Goal: Information Seeking & Learning: Find contact information

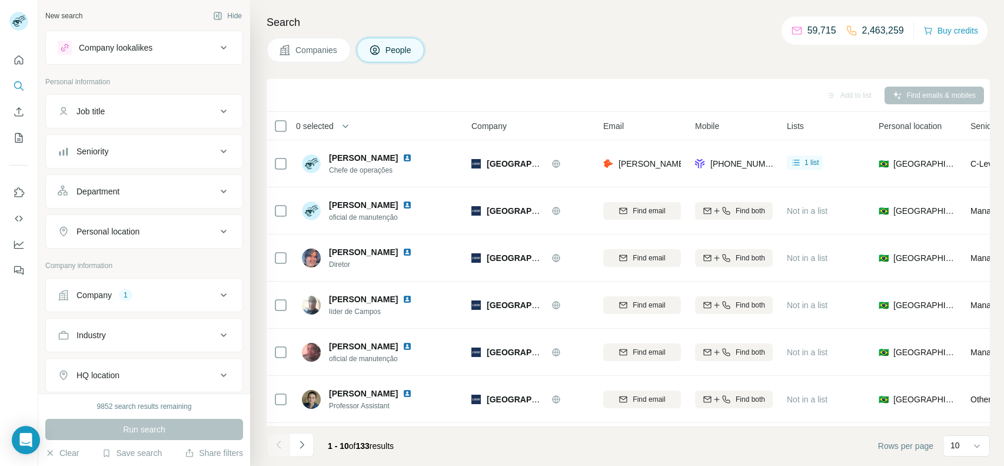
click at [154, 285] on button "Company 1" at bounding box center [144, 295] width 197 height 28
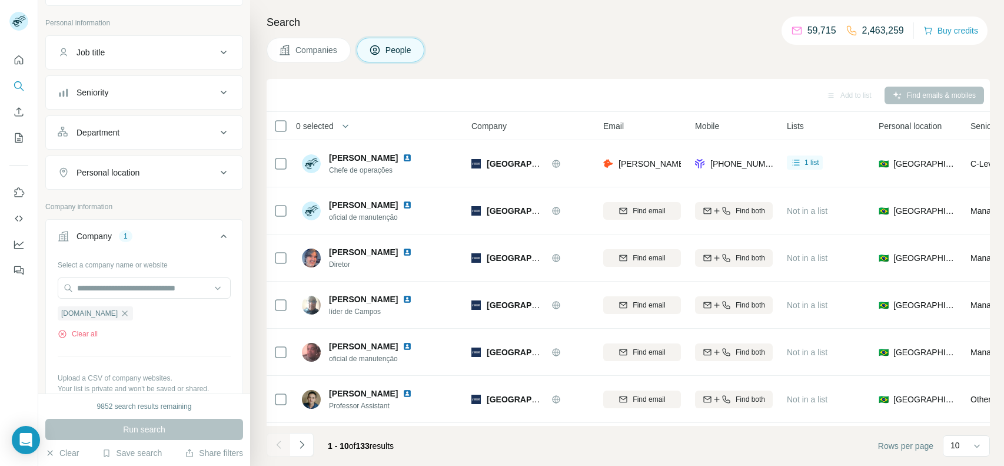
scroll to position [63, 0]
click at [94, 325] on button "Clear all" at bounding box center [78, 329] width 40 height 11
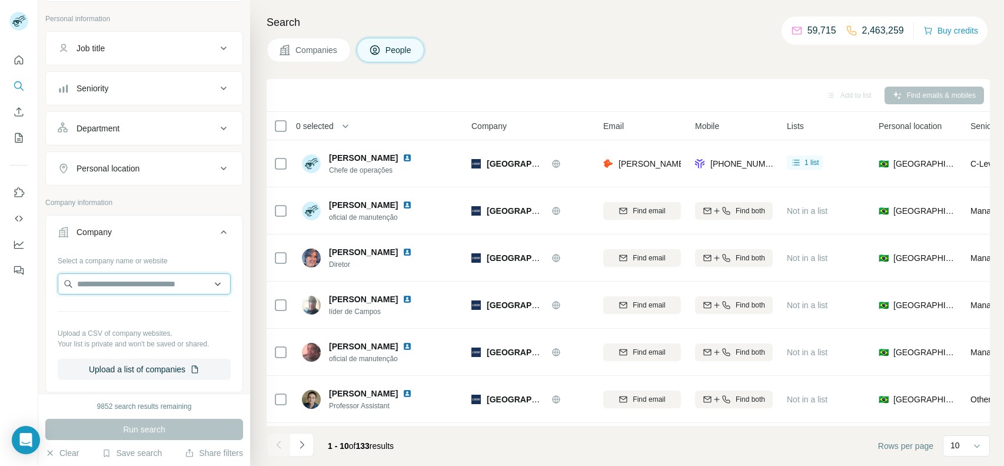
click at [162, 292] on input "text" at bounding box center [144, 283] width 173 height 21
type input "**********"
drag, startPoint x: 142, startPoint y: 289, endPoint x: 55, endPoint y: 282, distance: 87.3
click at [55, 282] on div "**********" at bounding box center [144, 320] width 197 height 138
paste input "**********"
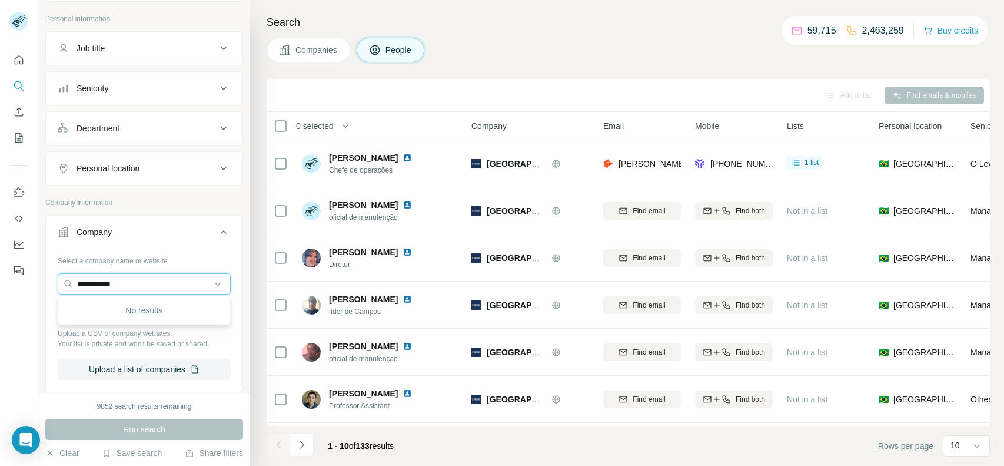
type input "**********"
drag, startPoint x: 186, startPoint y: 271, endPoint x: 92, endPoint y: 280, distance: 94.6
click at [92, 280] on div "Select a company name or website Upload a CSV of company websites. Your list is…" at bounding box center [144, 315] width 173 height 129
click at [92, 280] on input "text" at bounding box center [144, 283] width 173 height 21
paste input "*********"
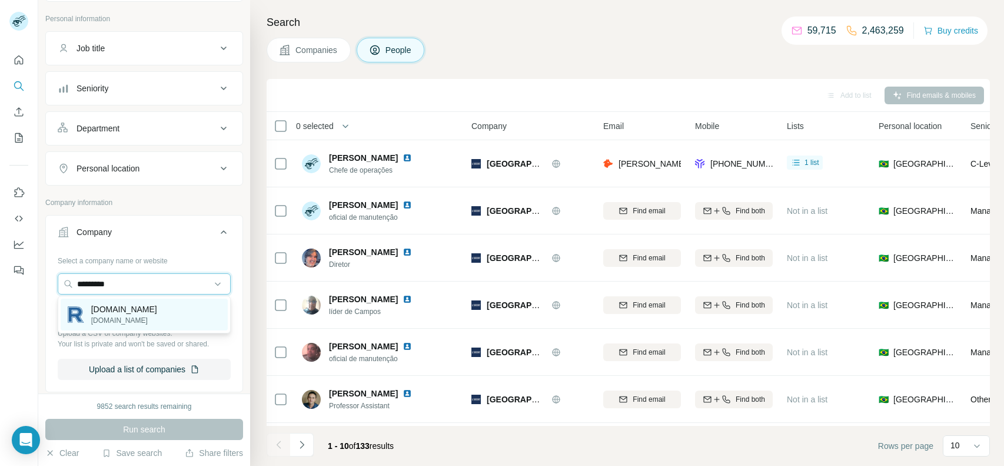
type input "*********"
click at [107, 304] on p "rapiv.org" at bounding box center [124, 309] width 66 height 12
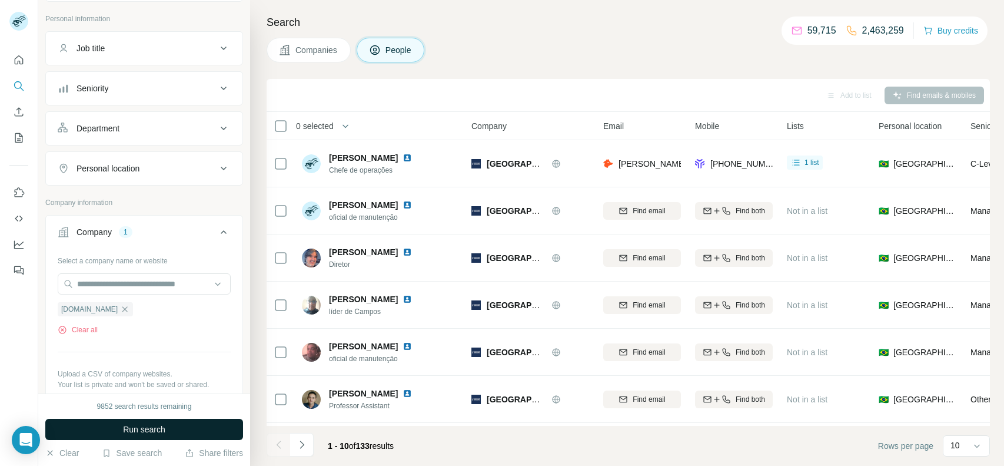
click at [171, 428] on button "Run search" at bounding box center [144, 428] width 198 height 21
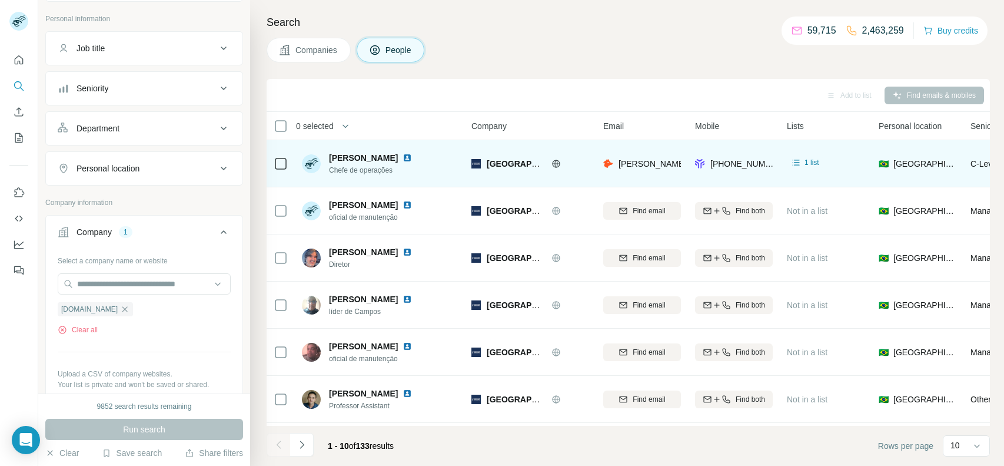
click at [375, 171] on span "Chefe de operações" at bounding box center [377, 170] width 97 height 11
copy span "Chefe de operações"
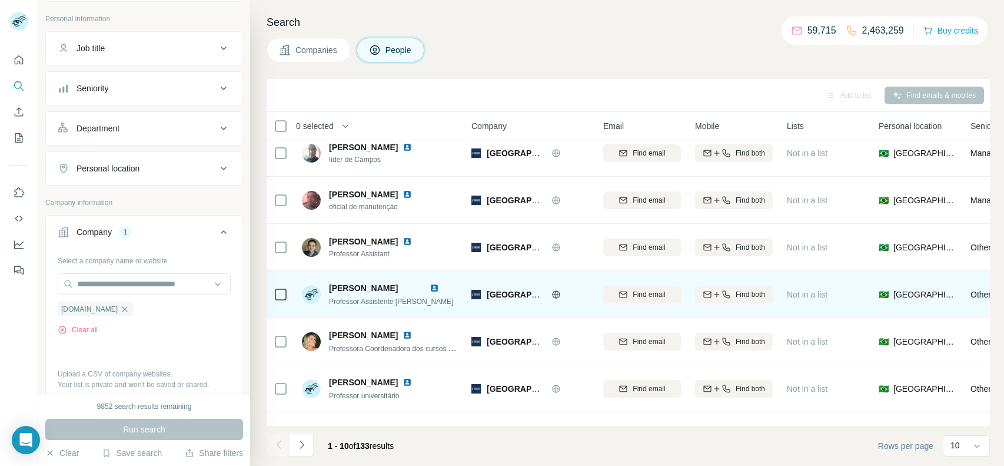
scroll to position [185, 0]
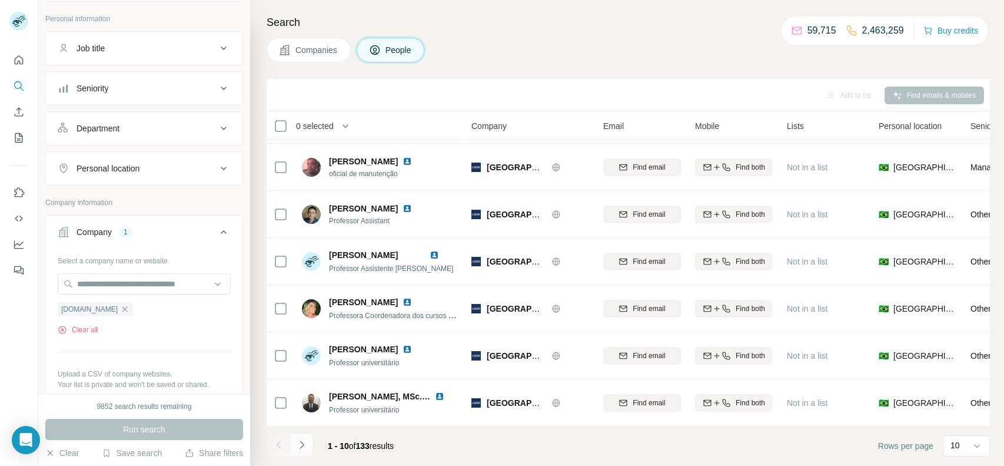
click at [313, 448] on button "Navigate to next page" at bounding box center [302, 445] width 24 height 24
click at [147, 120] on button "Department" at bounding box center [144, 129] width 197 height 28
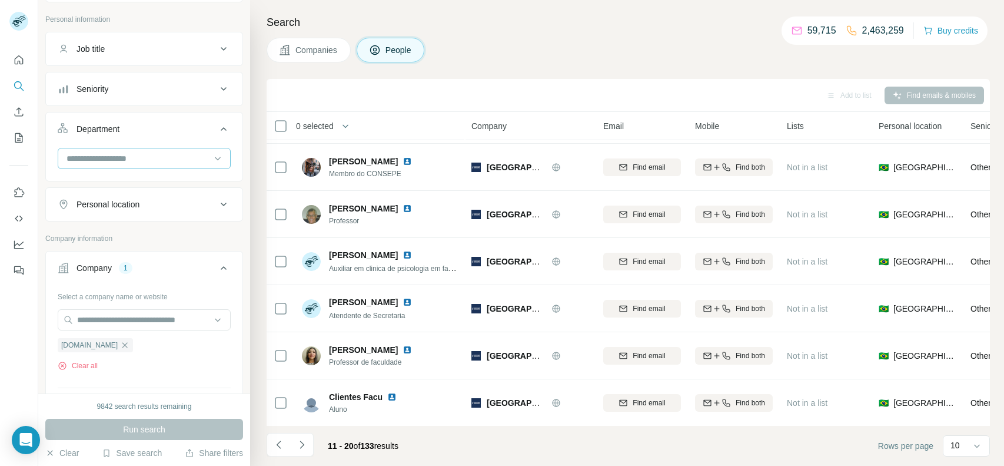
click at [128, 155] on input at bounding box center [137, 158] width 145 height 13
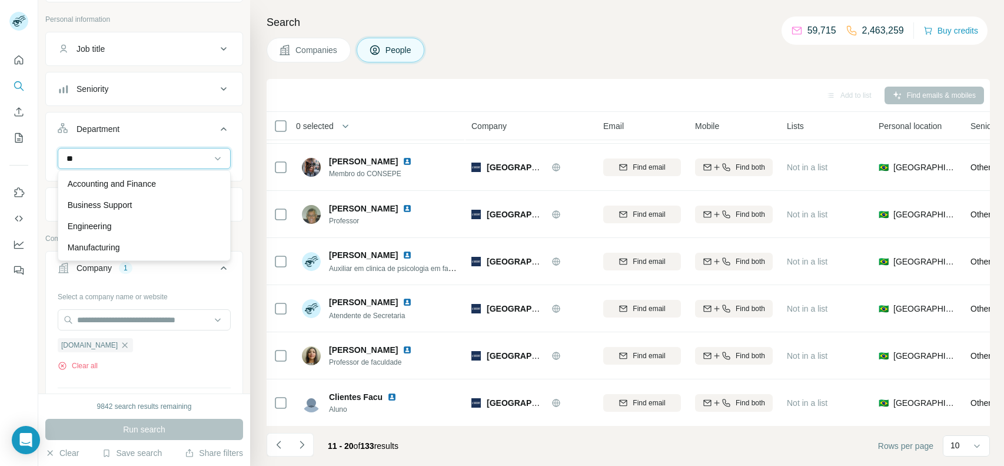
type input "*"
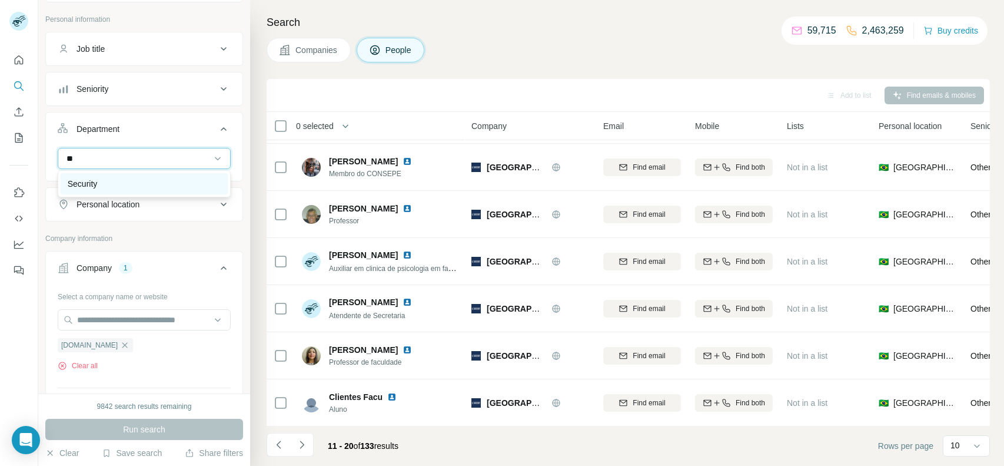
type input "**"
click at [102, 178] on div "Security" at bounding box center [144, 184] width 153 height 12
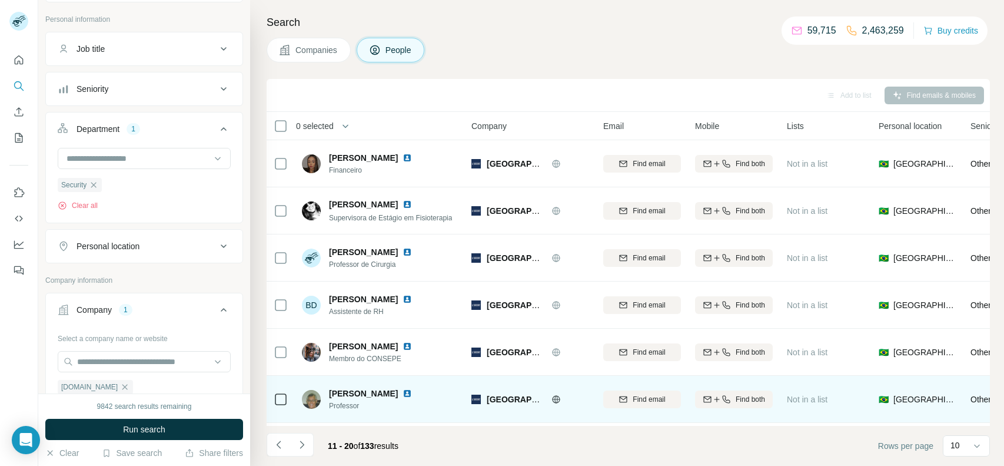
scroll to position [185, 0]
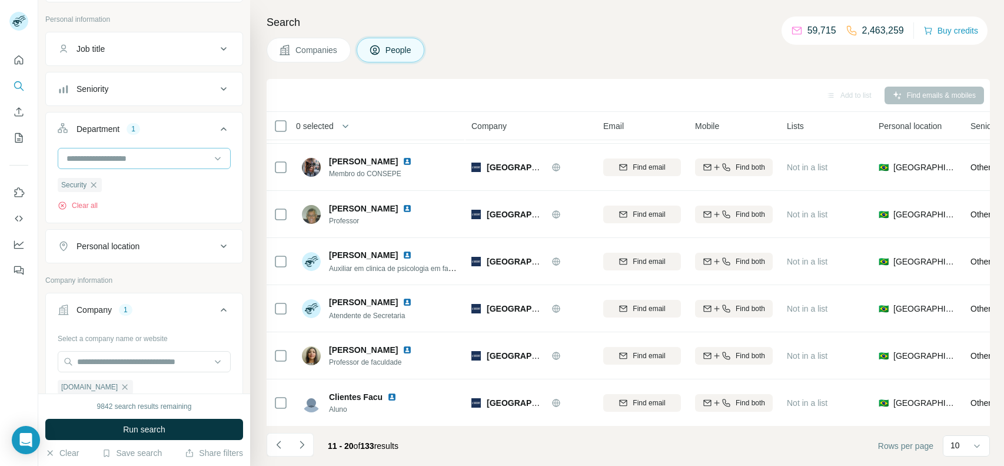
click at [134, 159] on input at bounding box center [137, 158] width 145 height 13
type input "*"
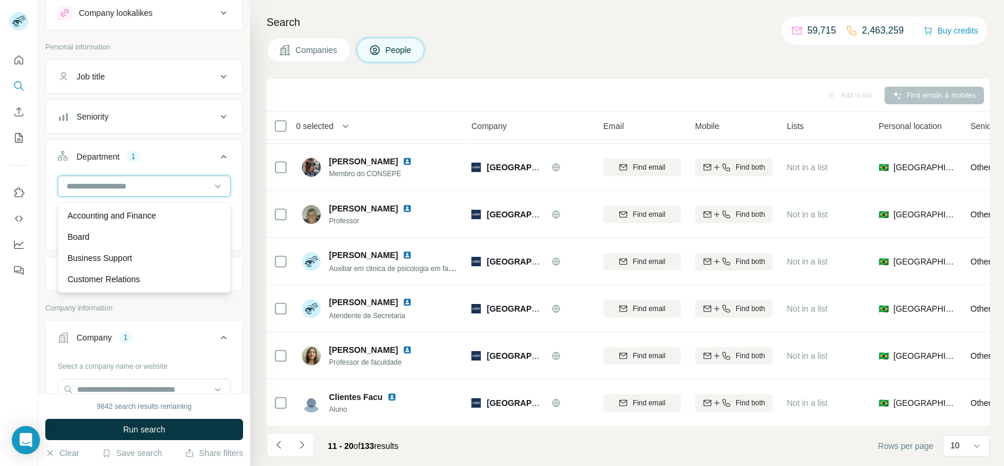
scroll to position [31, 0]
click at [180, 85] on button "Job title" at bounding box center [144, 80] width 197 height 28
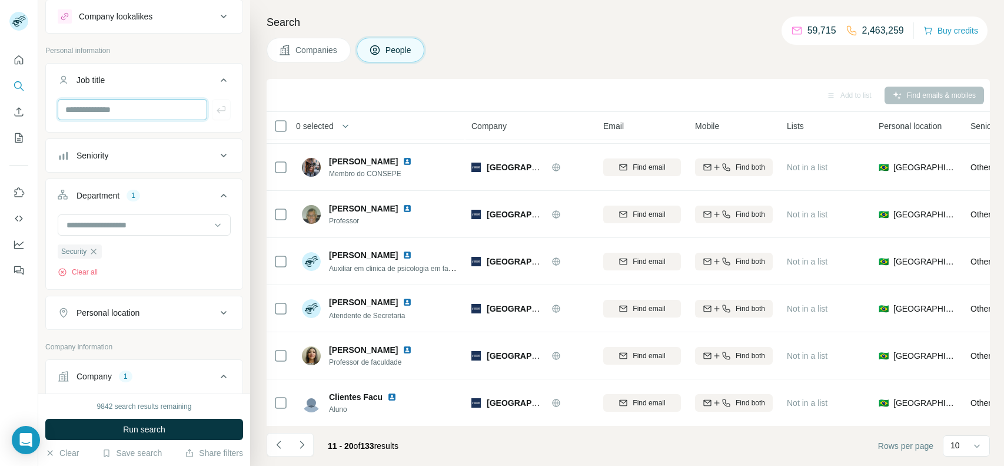
click at [155, 107] on input "text" at bounding box center [132, 109] width 149 height 21
type input "*"
type input "**"
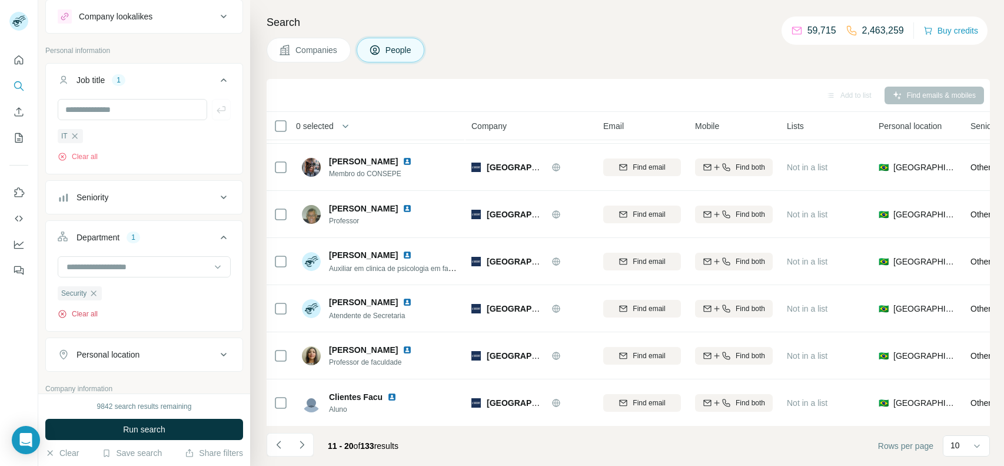
click at [84, 312] on button "Clear all" at bounding box center [78, 313] width 40 height 11
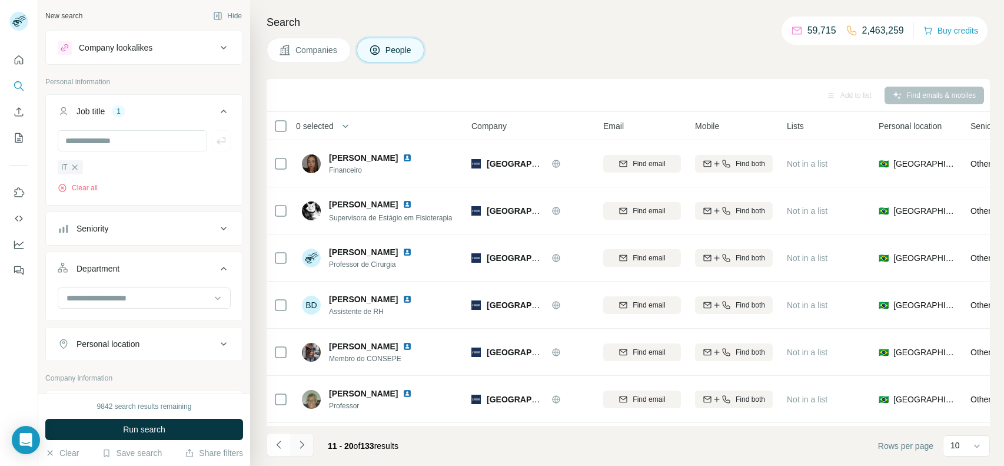
click at [297, 440] on icon "Navigate to next page" at bounding box center [302, 444] width 12 height 12
click at [300, 443] on icon "Navigate to next page" at bounding box center [302, 444] width 12 height 12
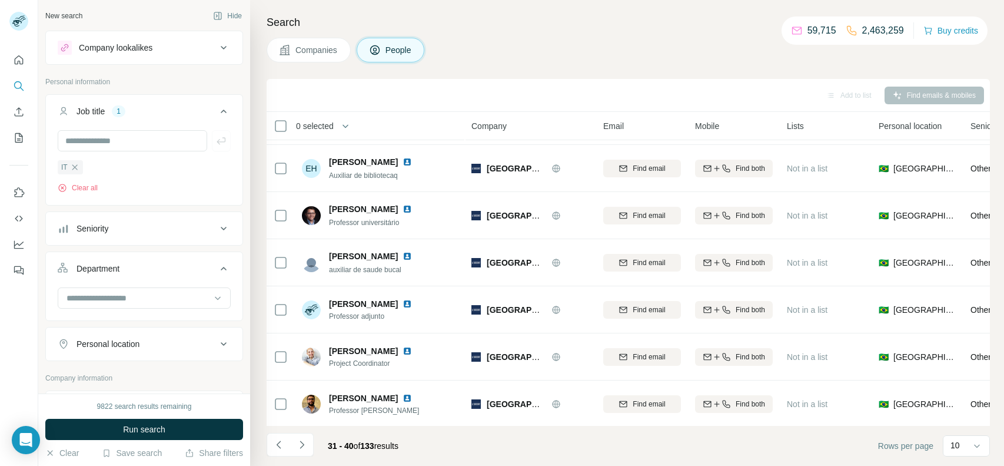
scroll to position [185, 0]
click at [300, 447] on icon "Navigate to next page" at bounding box center [302, 444] width 4 height 8
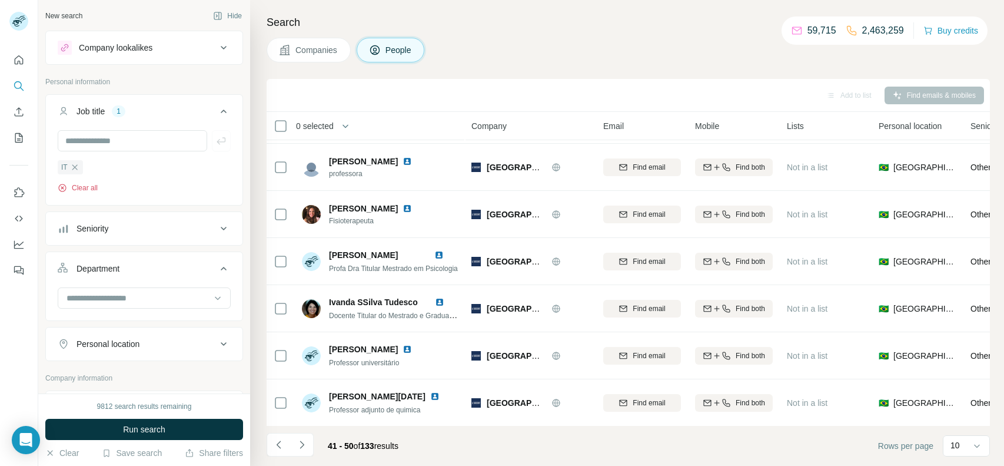
click at [90, 185] on button "Clear all" at bounding box center [78, 187] width 40 height 11
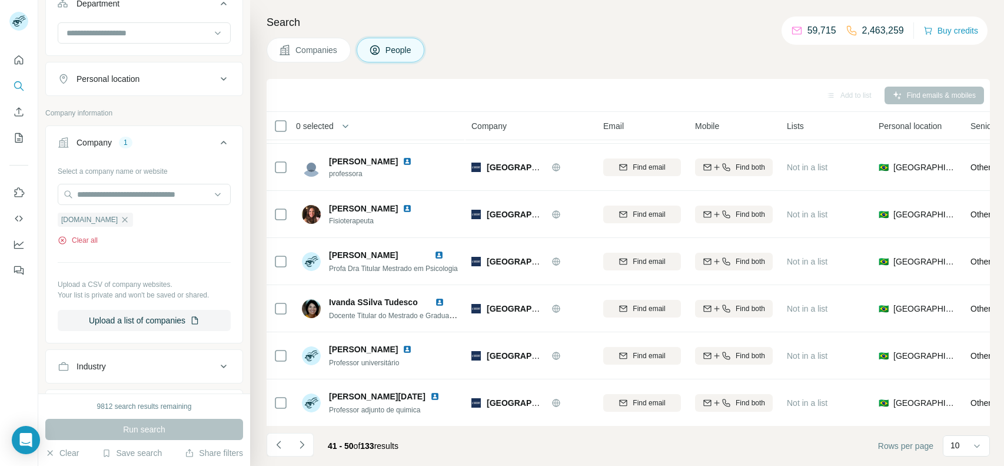
scroll to position [222, 0]
click at [82, 242] on button "Clear all" at bounding box center [78, 240] width 40 height 11
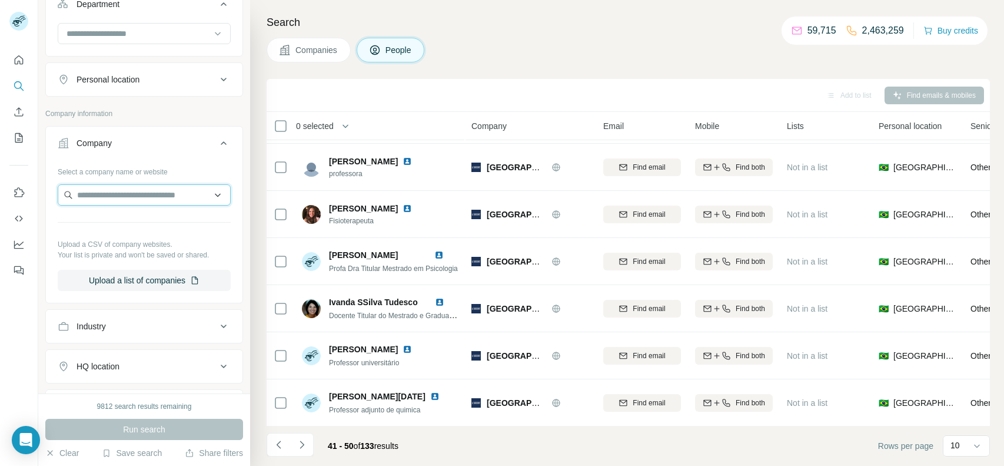
click at [130, 200] on input "text" at bounding box center [144, 194] width 173 height 21
paste input "**********"
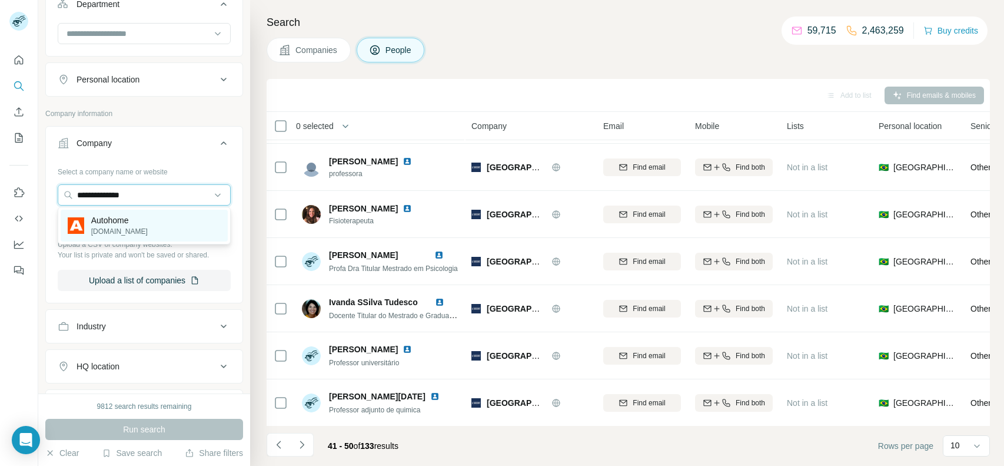
type input "**********"
click at [129, 226] on p "autohome.co.uk" at bounding box center [119, 231] width 56 height 11
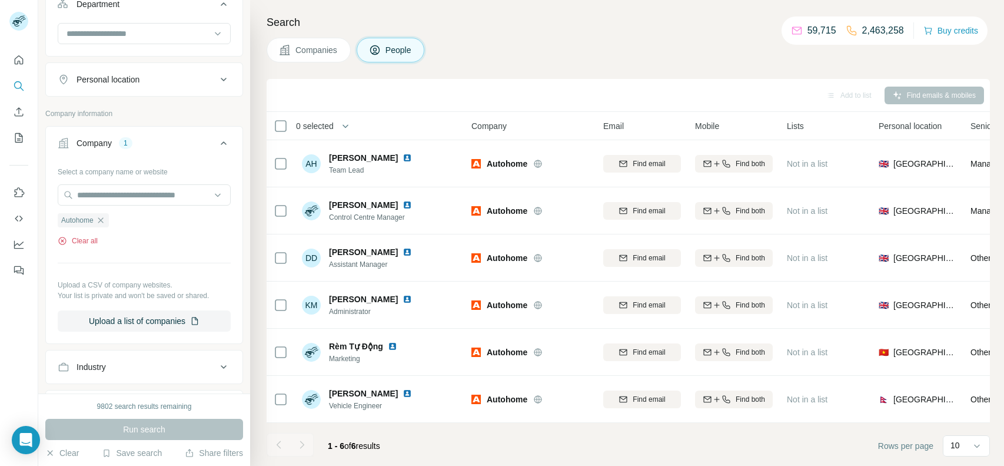
click at [81, 242] on button "Clear all" at bounding box center [78, 240] width 40 height 11
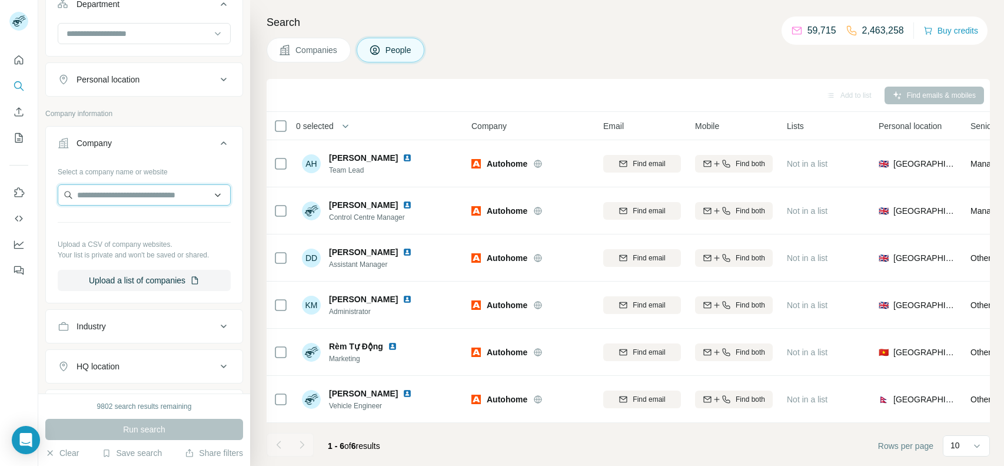
click at [153, 201] on input "text" at bounding box center [144, 194] width 173 height 21
paste input "**********"
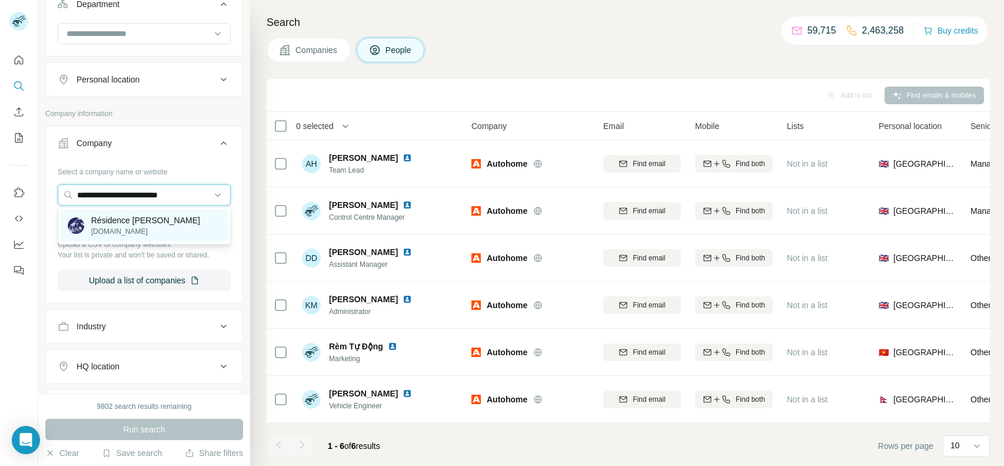
type input "**********"
click at [134, 228] on p "[DOMAIN_NAME]" at bounding box center [145, 231] width 109 height 11
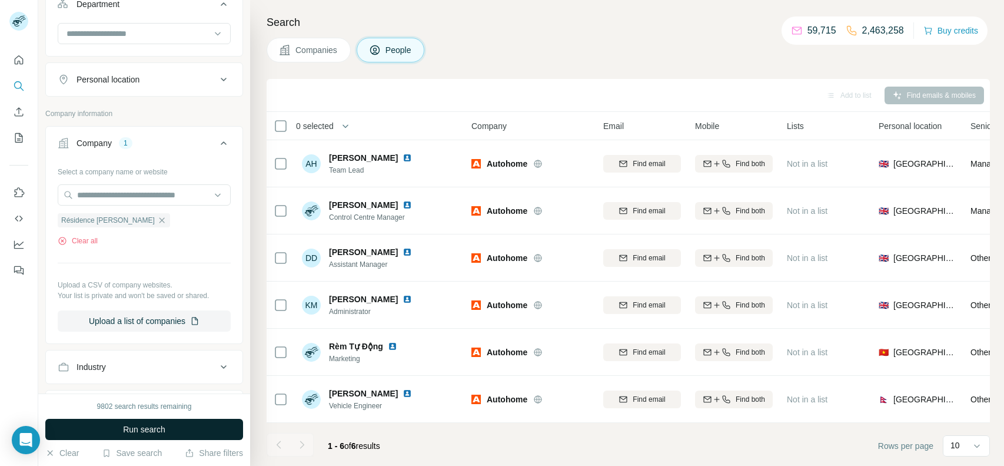
click at [123, 436] on button "Run search" at bounding box center [144, 428] width 198 height 21
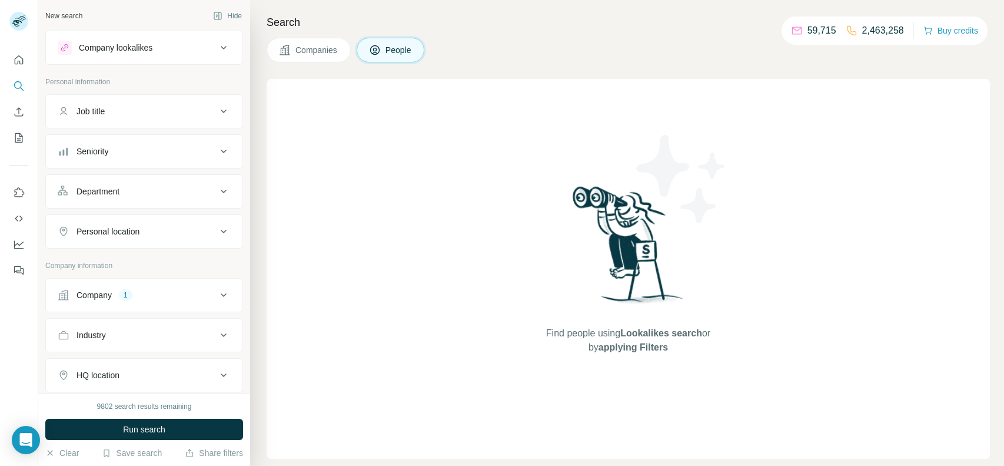
click at [86, 285] on button "Company 1" at bounding box center [144, 295] width 197 height 28
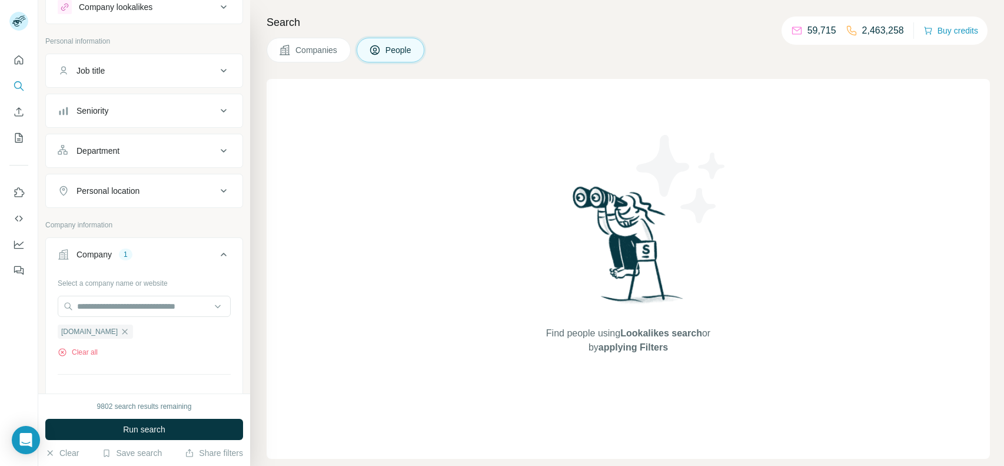
scroll to position [46, 0]
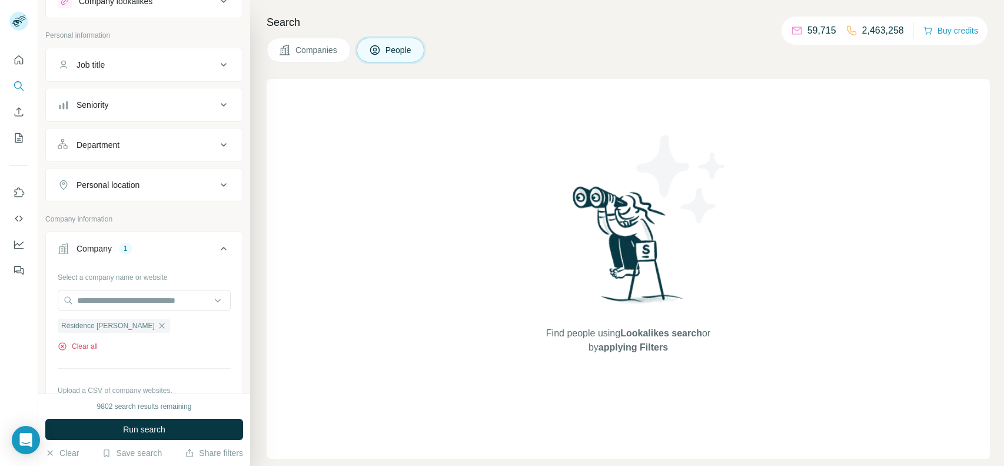
click at [89, 341] on button "Clear all" at bounding box center [78, 346] width 40 height 11
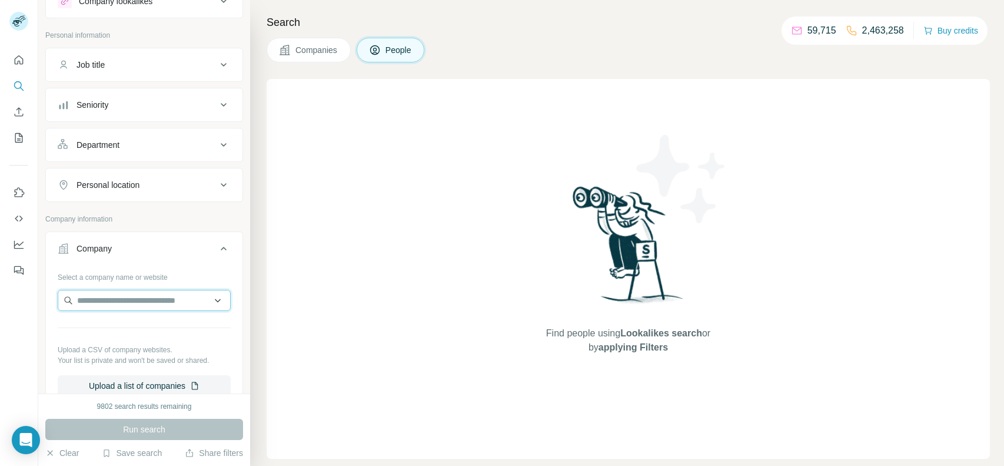
click at [177, 290] on input "text" at bounding box center [144, 300] width 173 height 21
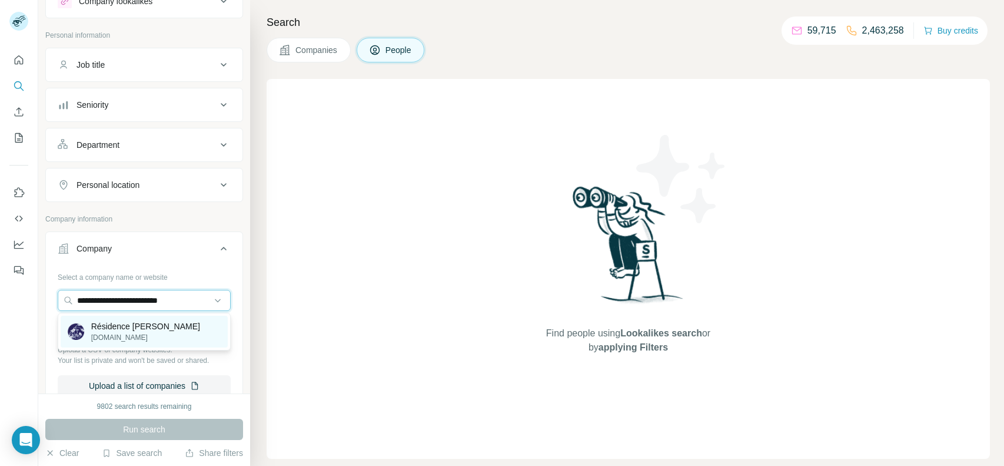
type input "**********"
click at [147, 322] on p "Résidence [PERSON_NAME]" at bounding box center [145, 326] width 109 height 12
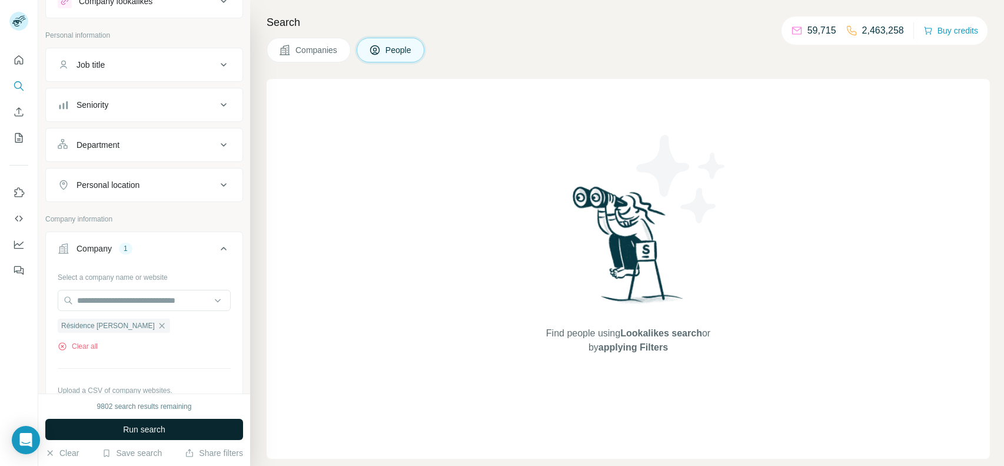
click at [151, 436] on button "Run search" at bounding box center [144, 428] width 198 height 21
click at [144, 431] on span "Run search" at bounding box center [144, 429] width 42 height 12
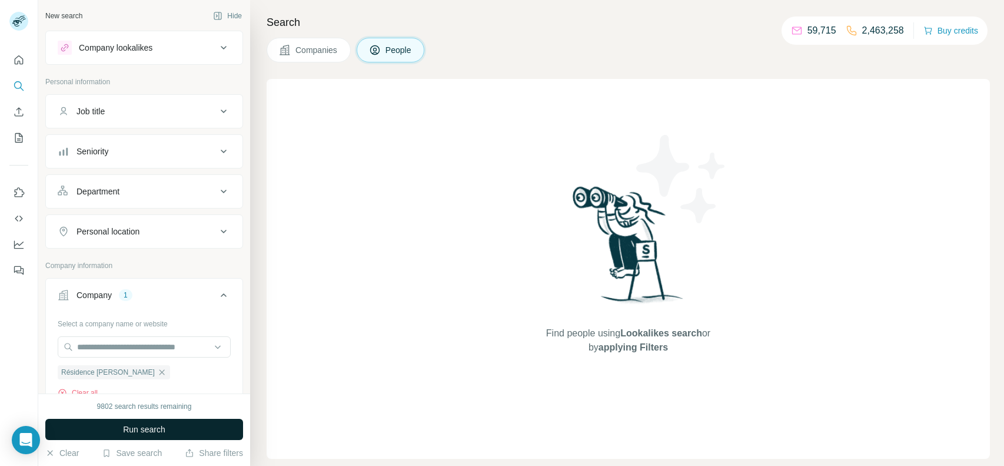
click at [329, 49] on span "Companies" at bounding box center [316, 50] width 43 height 12
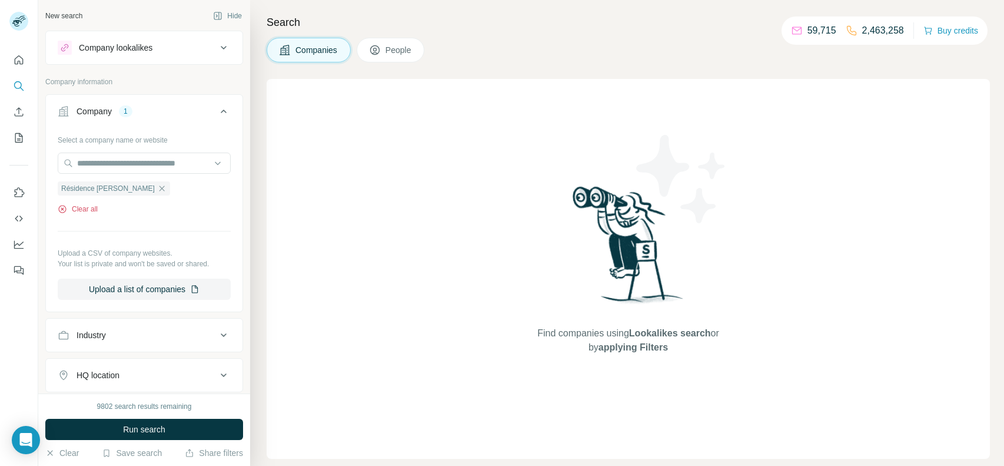
click at [90, 205] on button "Clear all" at bounding box center [78, 209] width 40 height 11
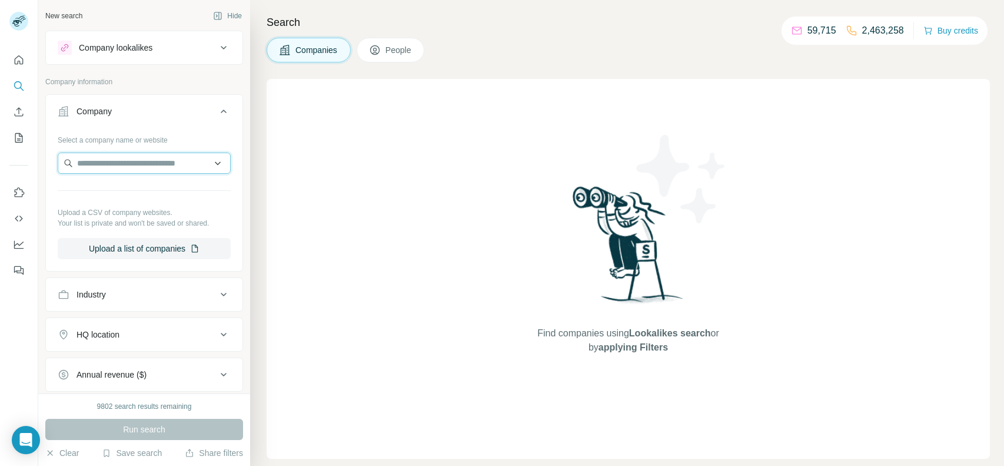
click at [147, 169] on input "text" at bounding box center [144, 162] width 173 height 21
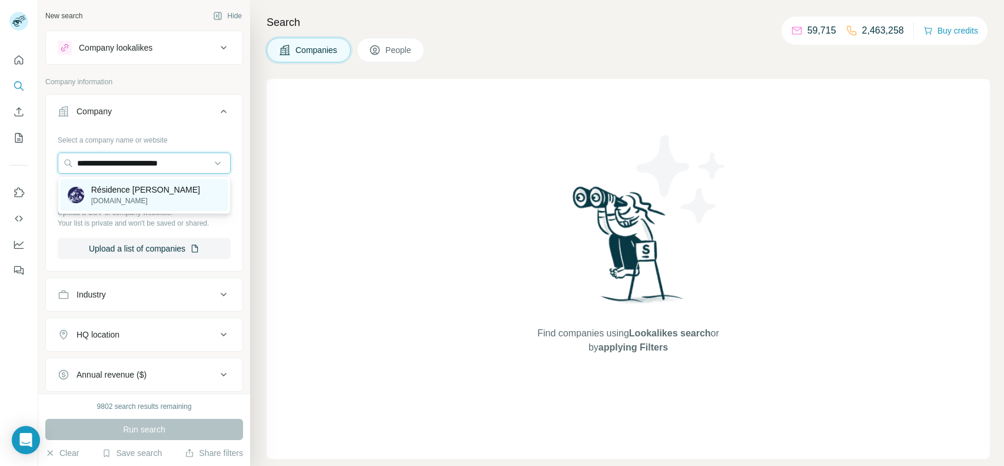
type input "**********"
click at [130, 194] on p "Résidence [PERSON_NAME]" at bounding box center [145, 190] width 109 height 12
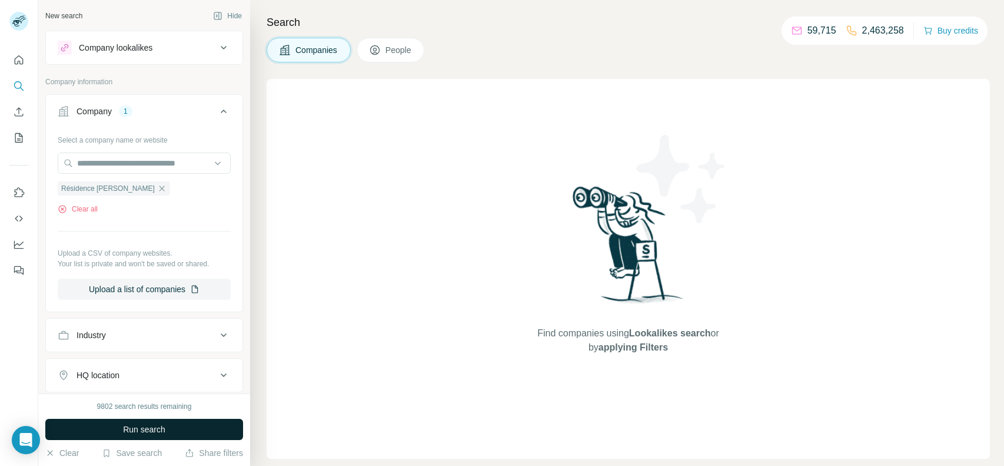
click at [156, 424] on span "Run search" at bounding box center [144, 429] width 42 height 12
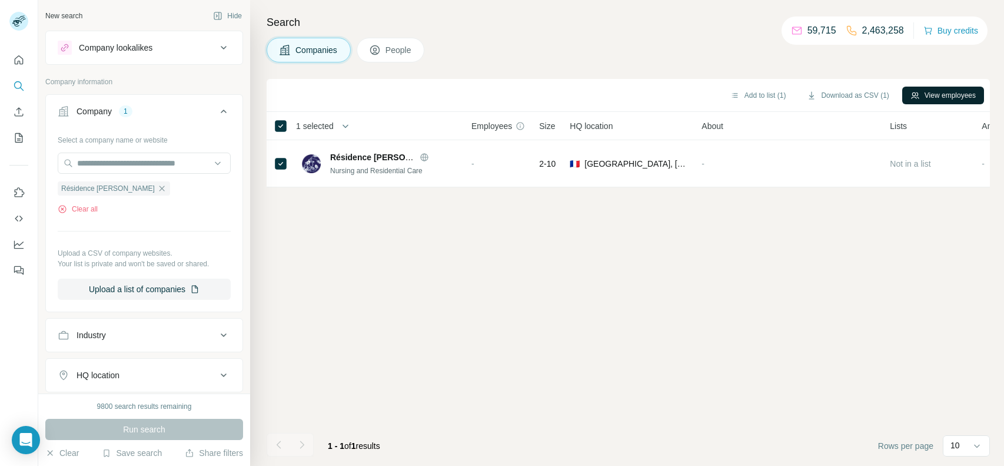
click at [955, 93] on button "View employees" at bounding box center [943, 96] width 82 height 18
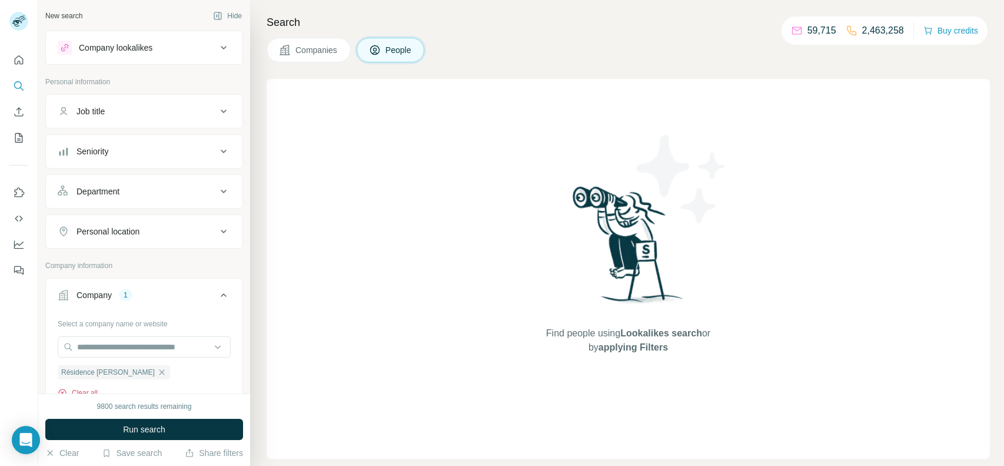
click at [97, 387] on button "Clear all" at bounding box center [78, 392] width 40 height 11
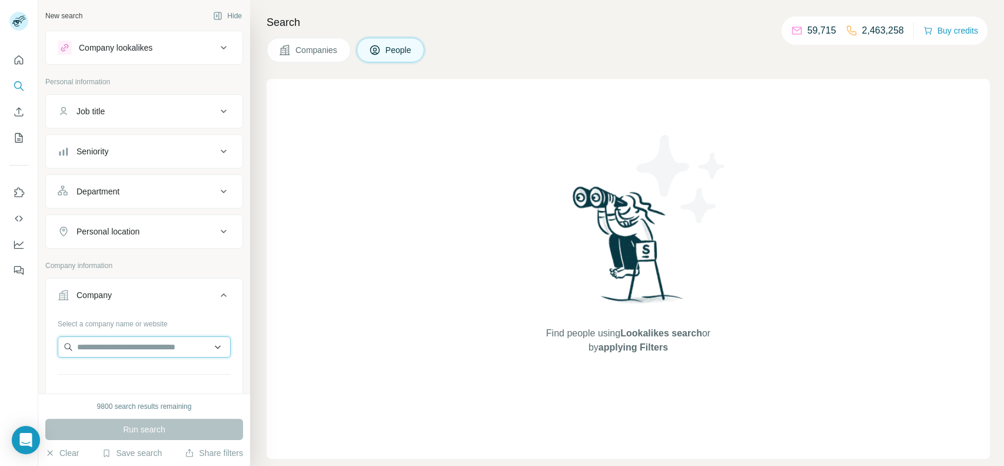
click at [158, 339] on input "text" at bounding box center [144, 346] width 173 height 21
paste input "**********"
type input "**********"
drag, startPoint x: 189, startPoint y: 341, endPoint x: 75, endPoint y: 338, distance: 113.6
click at [75, 338] on input "**********" at bounding box center [144, 346] width 173 height 21
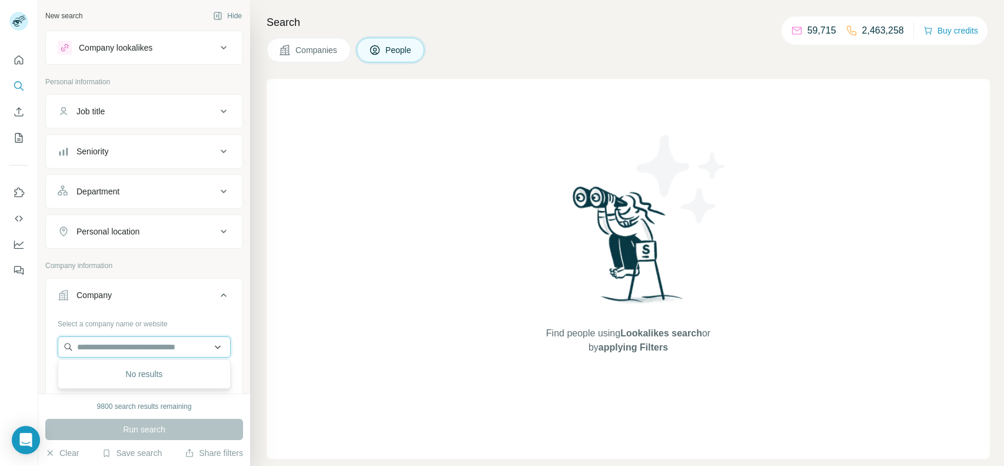
paste input "**********"
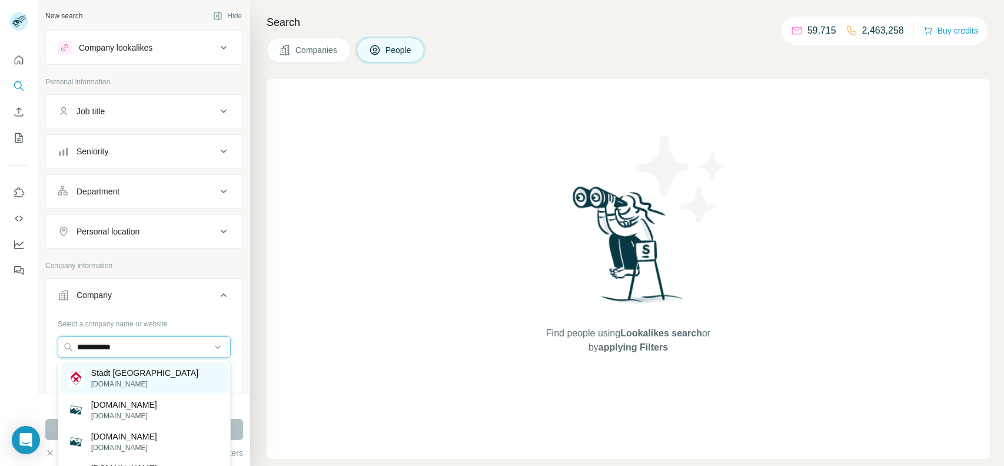
type input "**********"
click at [133, 375] on p "Stadt [GEOGRAPHIC_DATA]" at bounding box center [144, 373] width 107 height 12
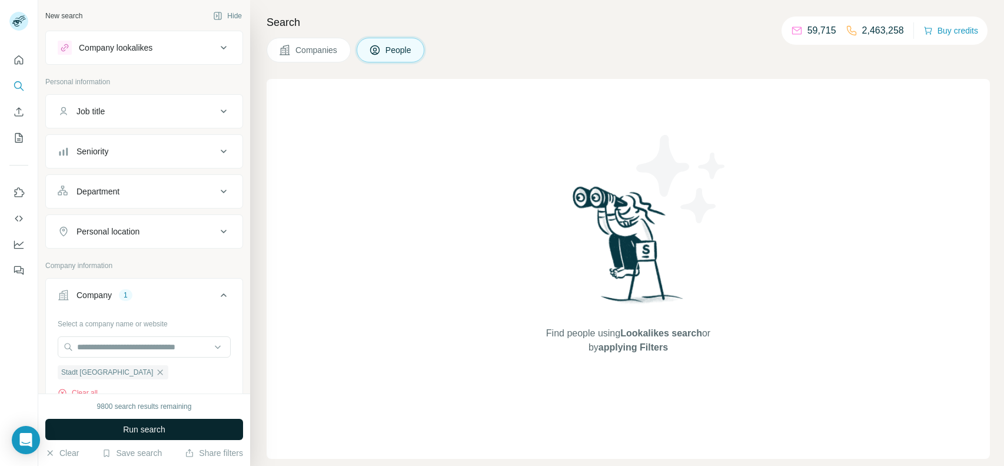
click at [128, 421] on button "Run search" at bounding box center [144, 428] width 198 height 21
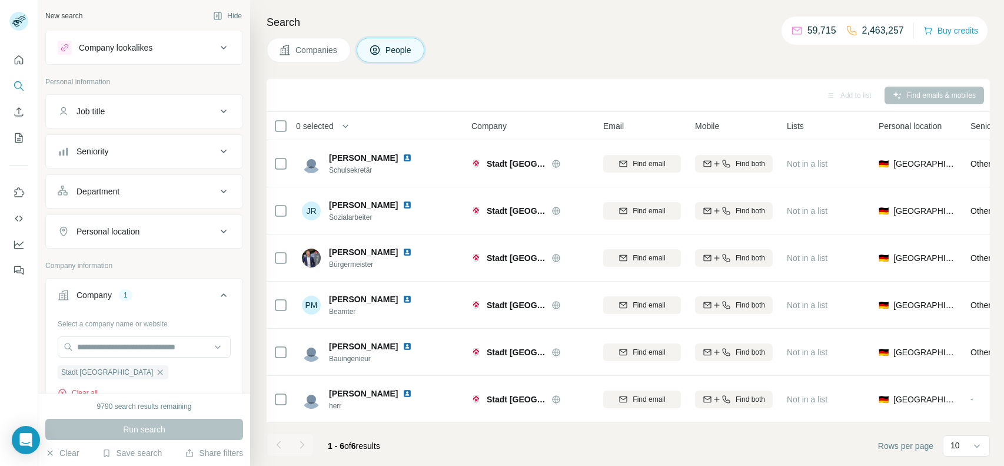
click at [95, 391] on button "Clear all" at bounding box center [78, 392] width 40 height 11
click at [142, 345] on input "text" at bounding box center [144, 346] width 173 height 21
type input "**********"
click at [158, 343] on input "text" at bounding box center [144, 346] width 173 height 21
paste input "**********"
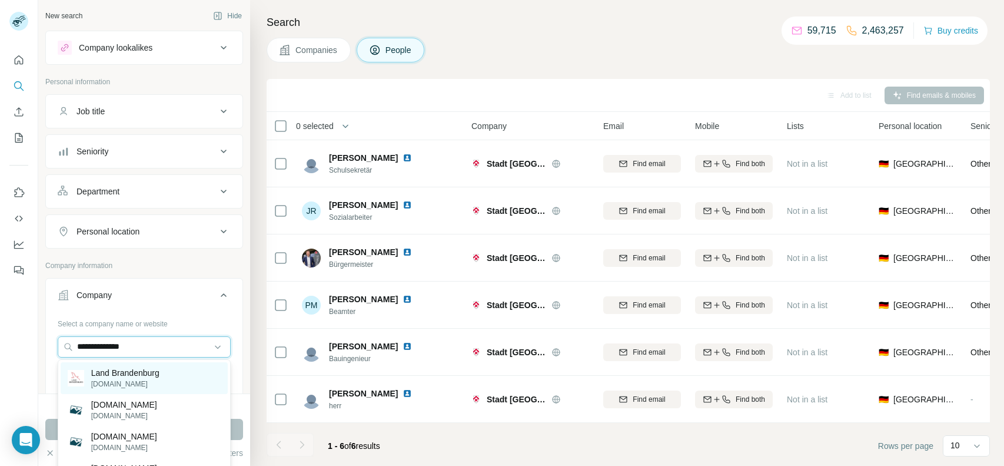
type input "**********"
click at [135, 373] on p "Land Brandenburg" at bounding box center [125, 373] width 68 height 12
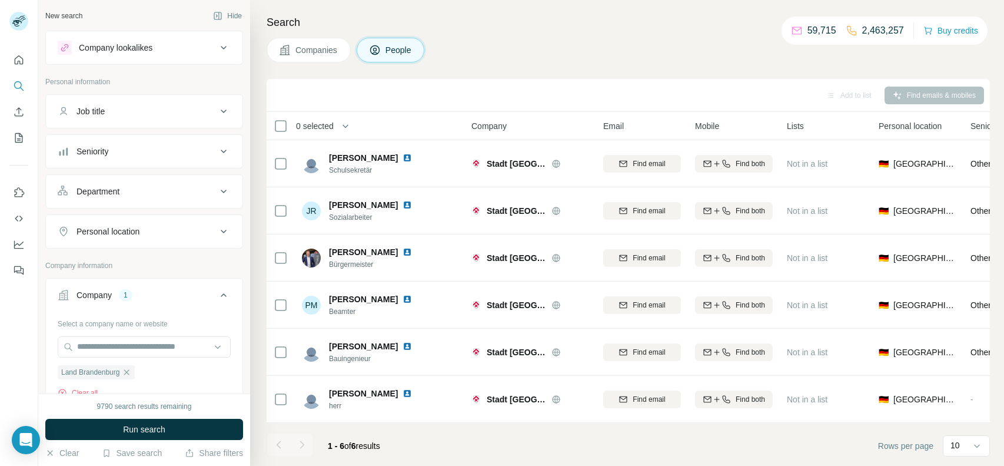
click at [145, 439] on div "Run search" at bounding box center [144, 428] width 198 height 21
click at [160, 427] on span "Run search" at bounding box center [144, 429] width 42 height 12
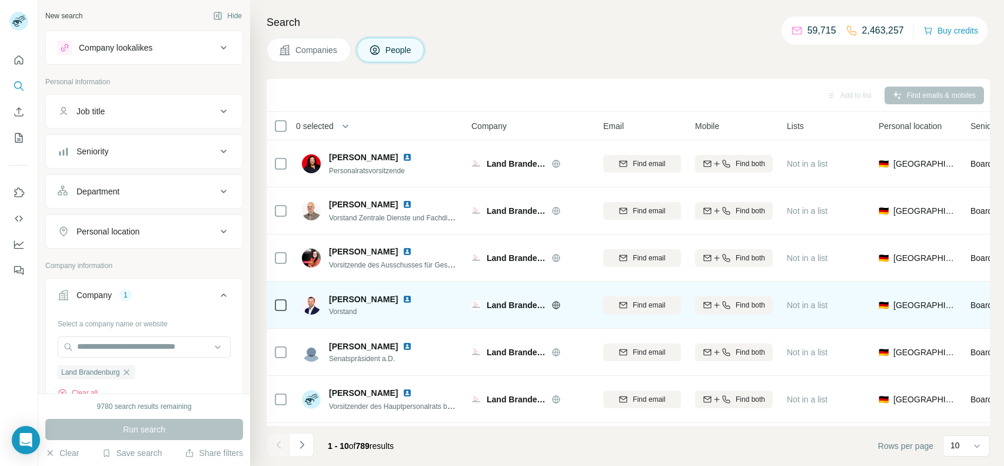
scroll to position [185, 0]
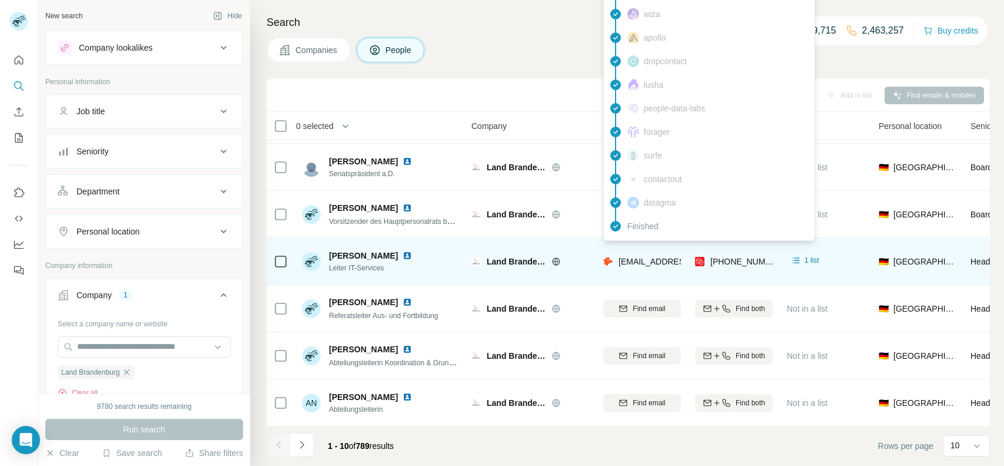
click at [644, 264] on span "[EMAIL_ADDRESS][PERSON_NAME][DOMAIN_NAME]" at bounding box center [722, 261] width 207 height 9
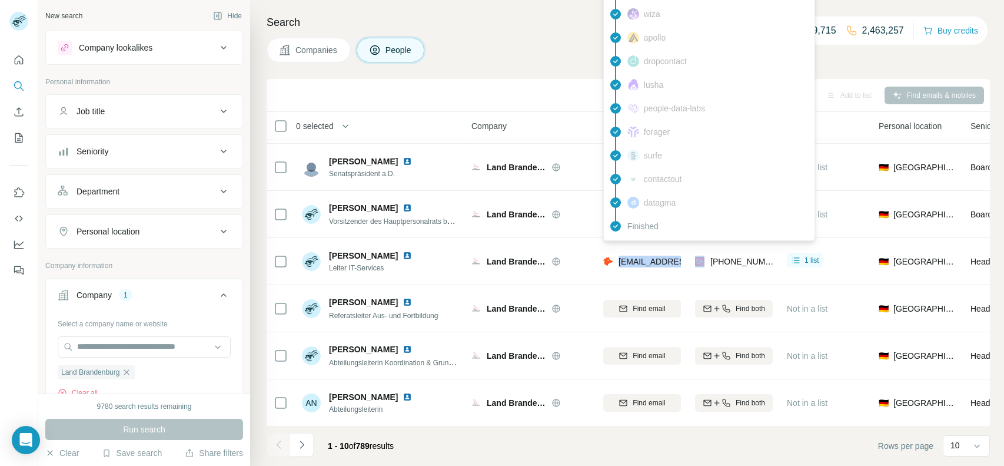
copy span "[EMAIL_ADDRESS][PERSON_NAME][DOMAIN_NAME]"
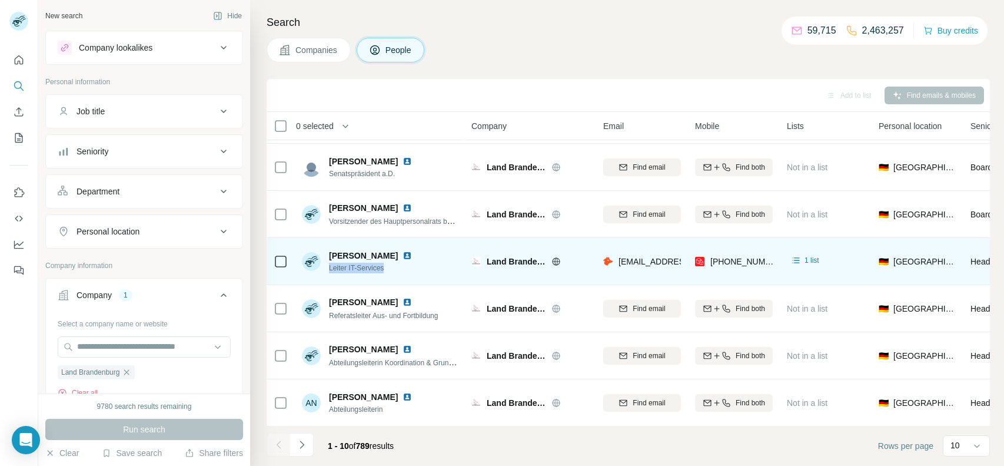
drag, startPoint x: 397, startPoint y: 272, endPoint x: 330, endPoint y: 271, distance: 67.1
click at [330, 271] on div "[PERSON_NAME] Leiter IT-Services" at bounding box center [380, 261] width 157 height 32
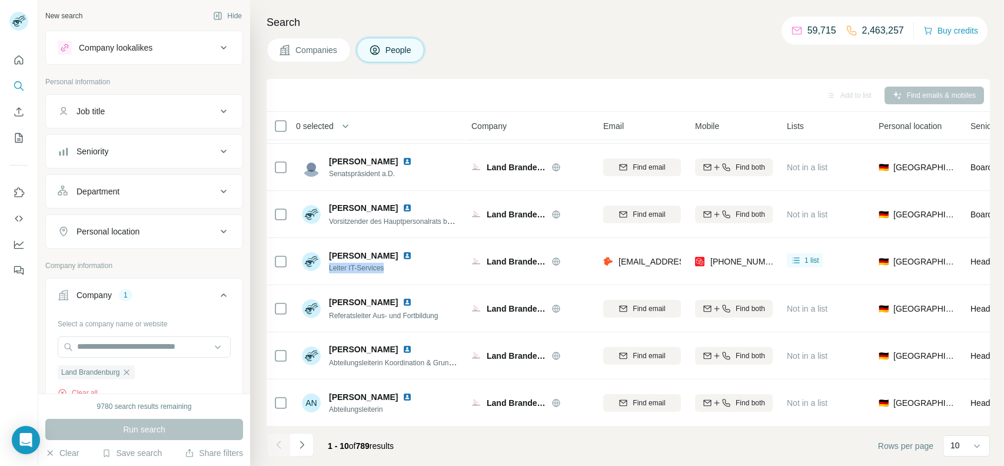
copy span "Leiter IT-Services"
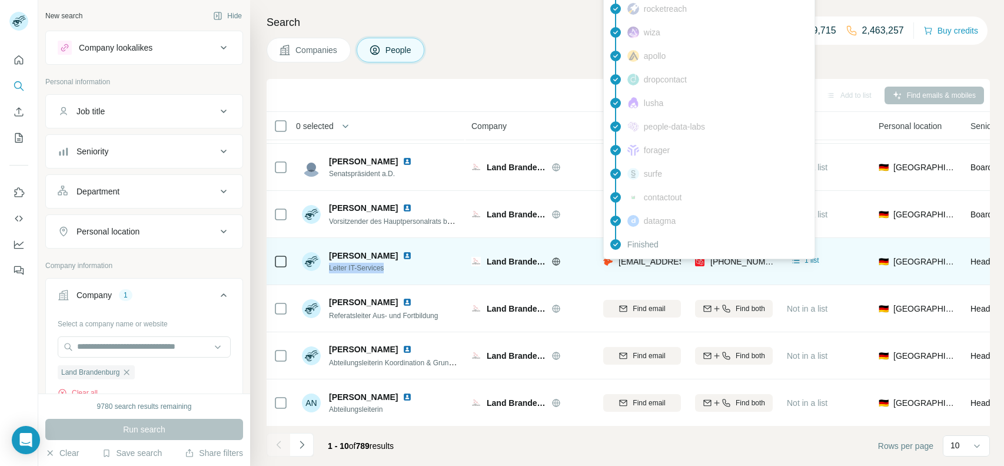
click at [644, 255] on div "findymail Not found leadmagic Not found hunter Email found prospeo Mobile found…" at bounding box center [709, 79] width 212 height 359
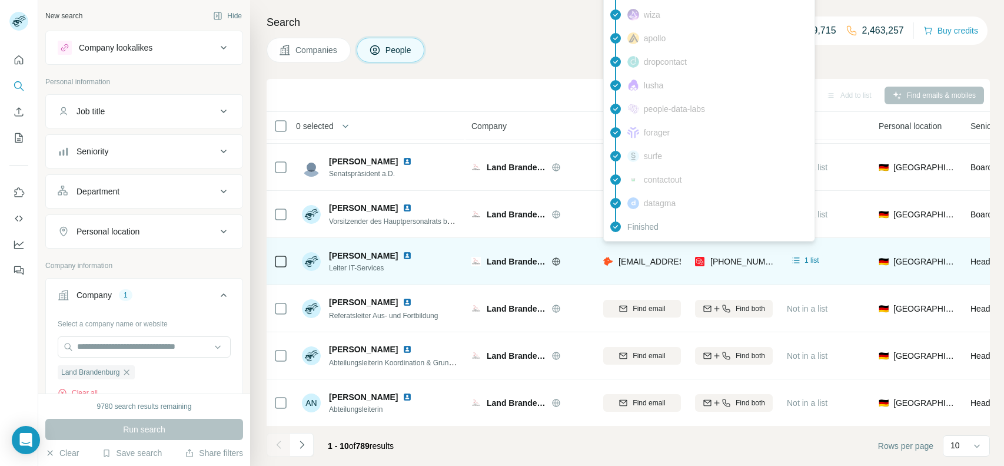
click at [644, 257] on span "[EMAIL_ADDRESS][PERSON_NAME][DOMAIN_NAME]" at bounding box center [722, 261] width 207 height 9
copy span "[EMAIL_ADDRESS][PERSON_NAME][DOMAIN_NAME]"
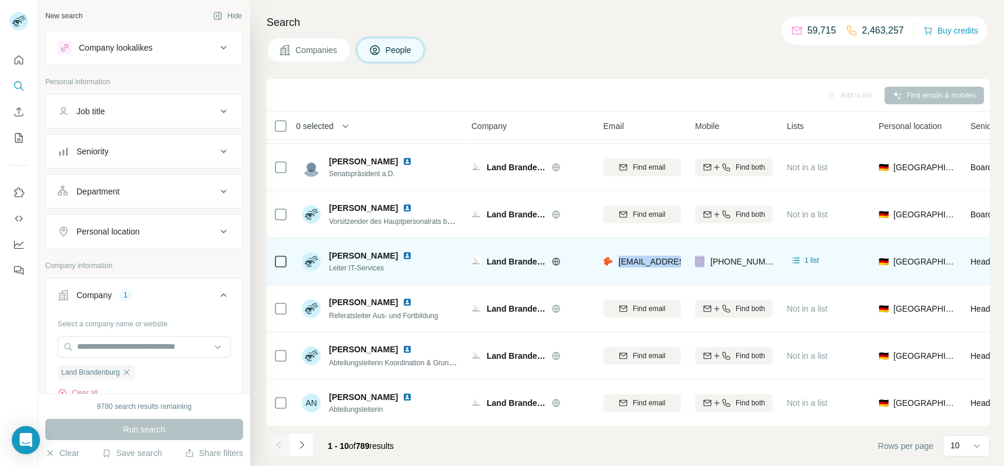
drag, startPoint x: 329, startPoint y: 251, endPoint x: 400, endPoint y: 250, distance: 70.6
click at [398, 250] on span "[PERSON_NAME]" at bounding box center [363, 256] width 69 height 12
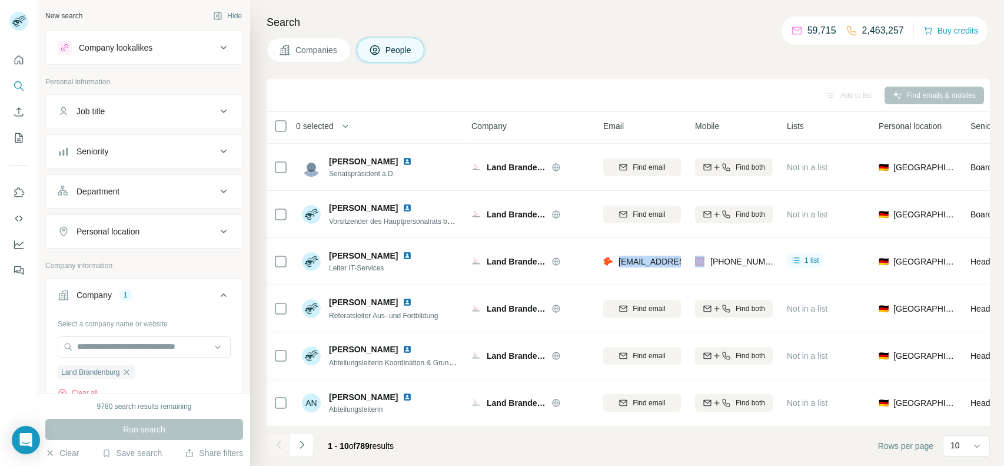
copy span "[PERSON_NAME]"
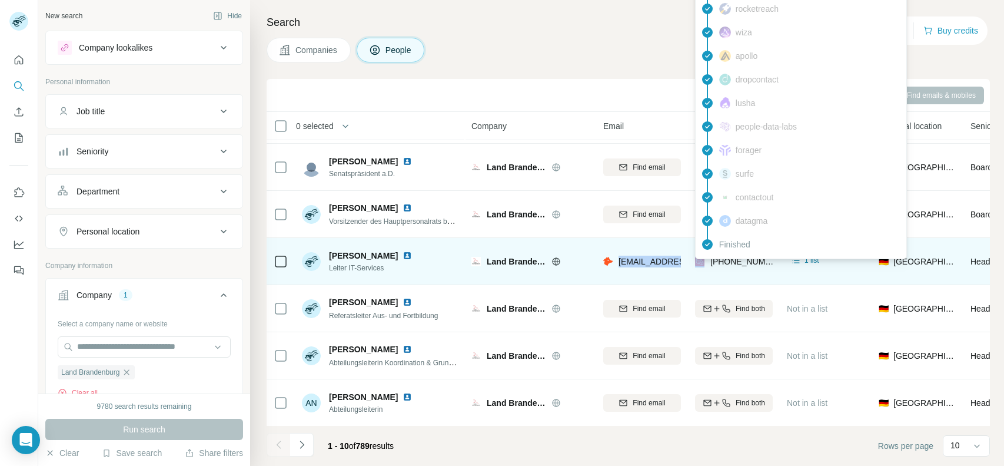
click at [725, 260] on span "[PHONE_NUMBER]" at bounding box center [747, 261] width 74 height 9
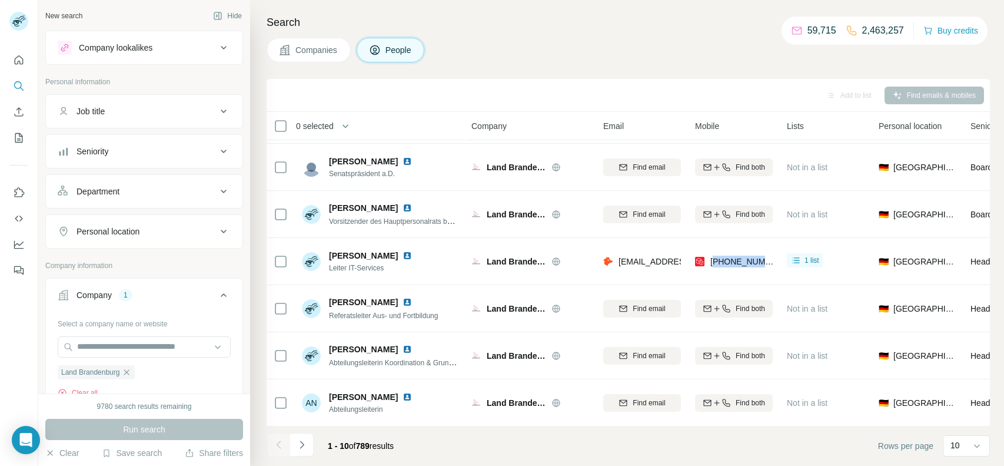
copy span "491781839738"
click at [306, 441] on icon "Navigate to next page" at bounding box center [302, 444] width 12 height 12
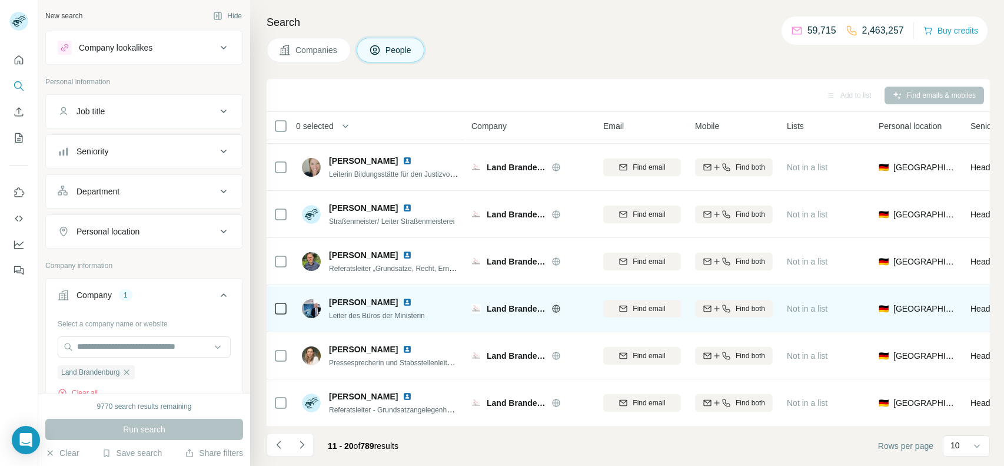
scroll to position [0, 0]
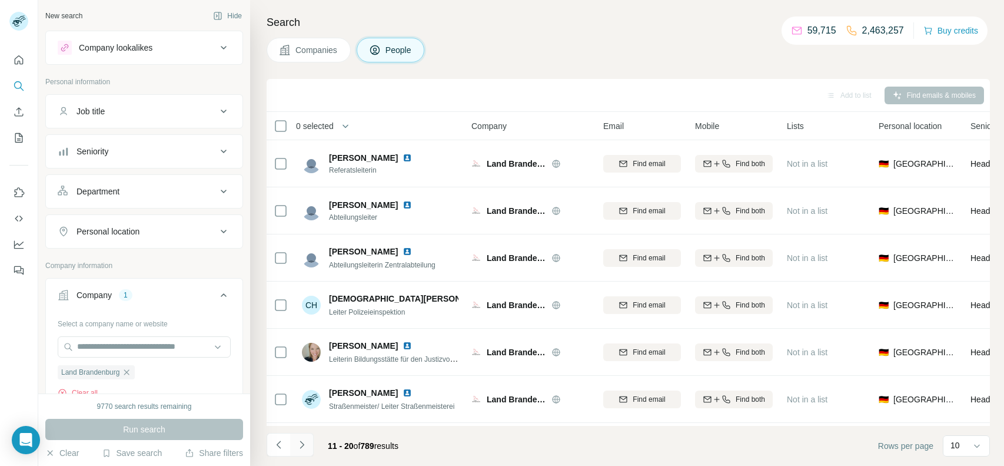
click at [304, 440] on icon "Navigate to next page" at bounding box center [302, 444] width 12 height 12
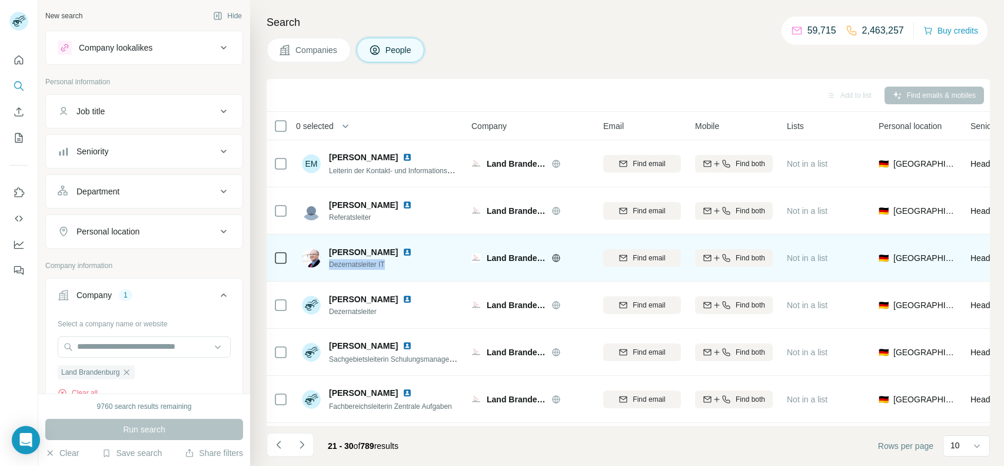
drag, startPoint x: 388, startPoint y: 262, endPoint x: 330, endPoint y: 266, distance: 57.8
click at [330, 266] on span "Dezernatsleiter IT" at bounding box center [377, 264] width 97 height 11
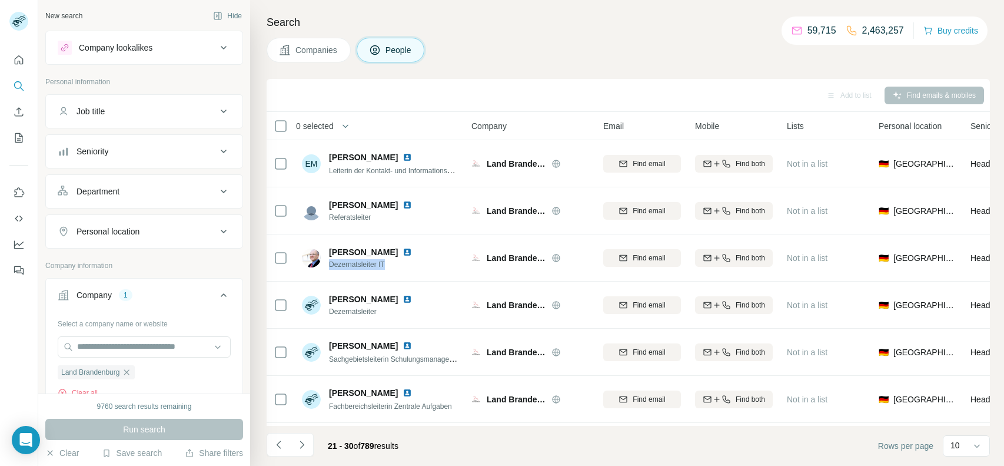
copy span "Dezernatsleiter IT"
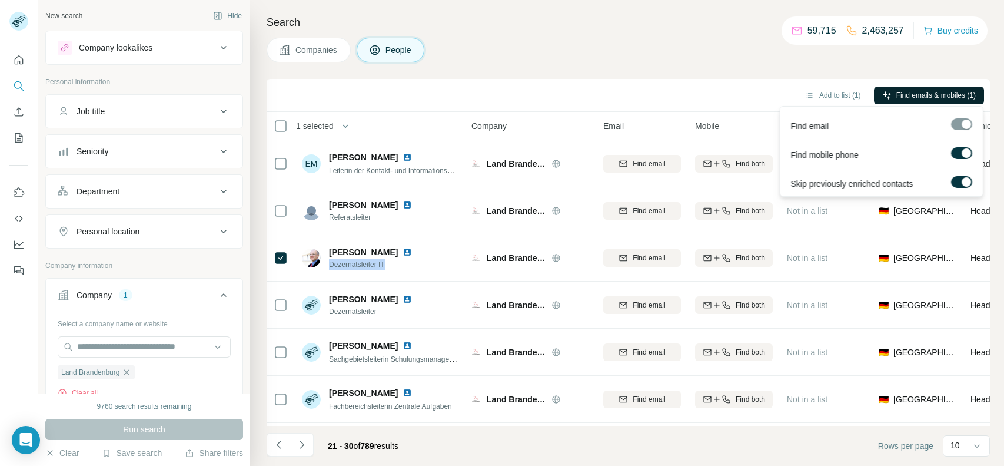
click at [940, 90] on span "Find emails & mobiles (1)" at bounding box center [935, 95] width 79 height 11
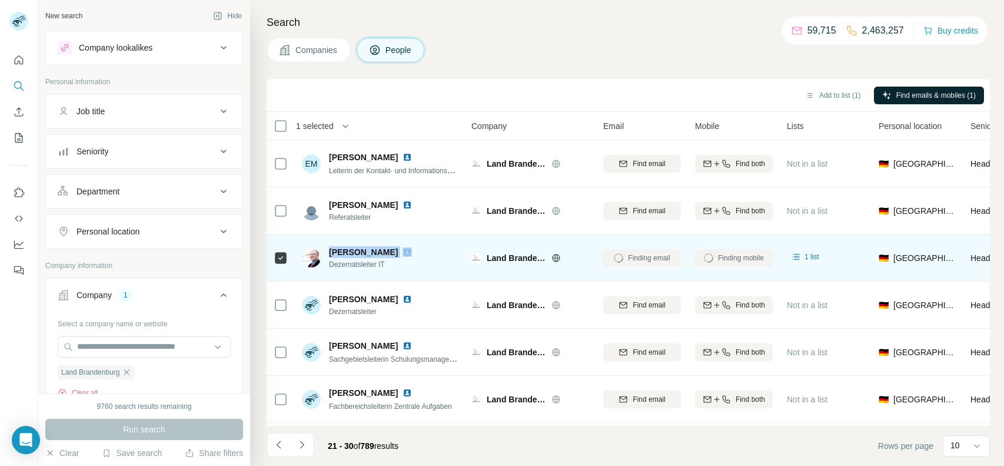
drag, startPoint x: 330, startPoint y: 251, endPoint x: 371, endPoint y: 252, distance: 41.2
click at [371, 252] on div "[PERSON_NAME]" at bounding box center [377, 252] width 97 height 12
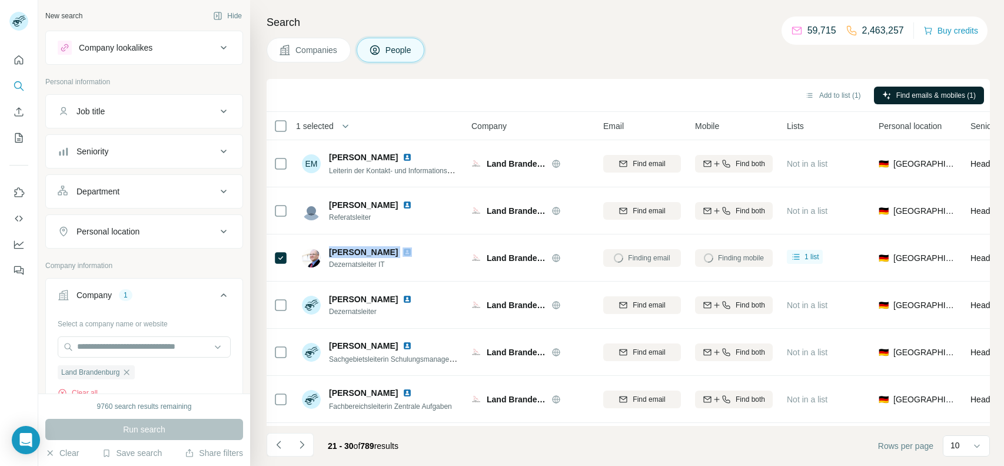
copy span "[PERSON_NAME]"
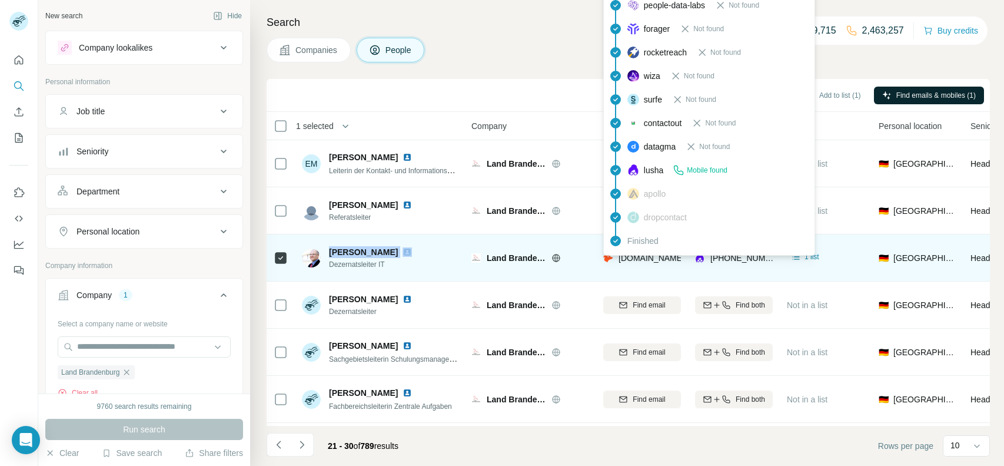
click at [640, 255] on div "findymail Not found leadmagic Not found hunter Email found prospeo Not found pe…" at bounding box center [709, 75] width 212 height 359
click at [640, 255] on span "[DOMAIN_NAME][EMAIL_ADDRESS][DOMAIN_NAME]" at bounding box center [721, 257] width 205 height 9
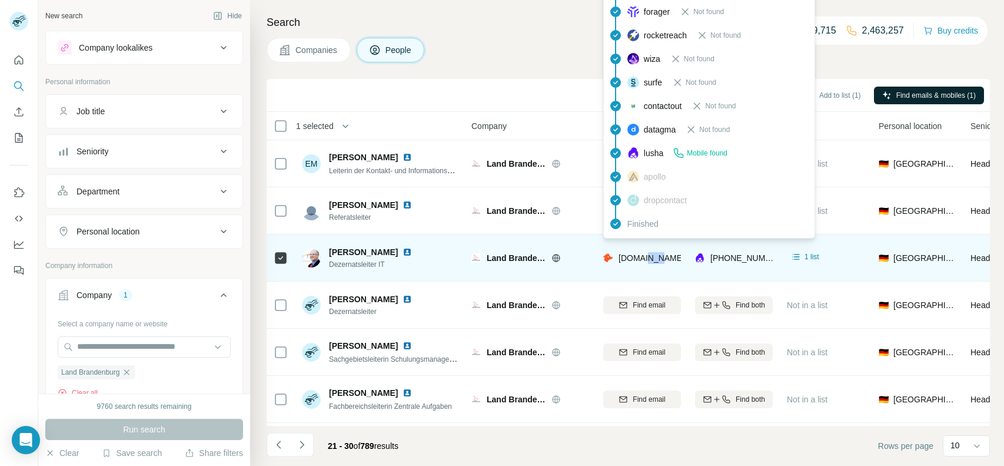
click at [640, 255] on span "[DOMAIN_NAME][EMAIL_ADDRESS][DOMAIN_NAME]" at bounding box center [721, 257] width 205 height 9
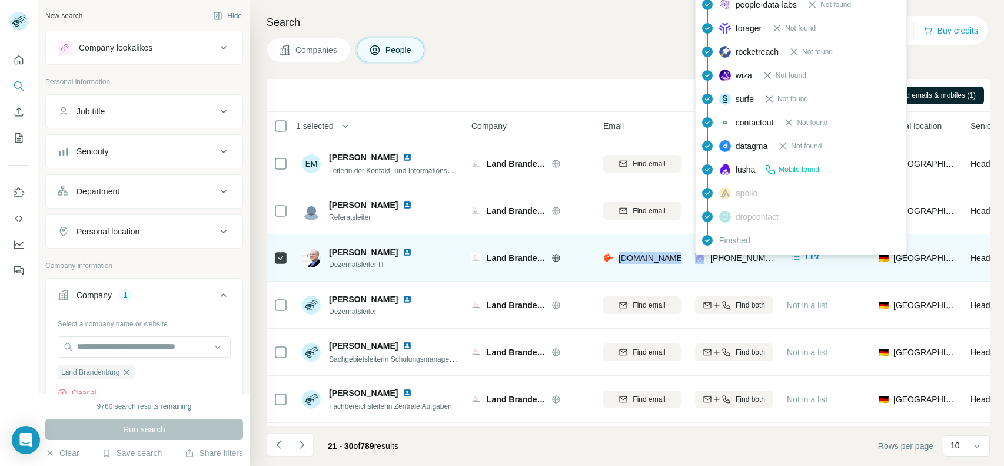
click at [728, 260] on span "[PHONE_NUMBER]" at bounding box center [747, 257] width 74 height 9
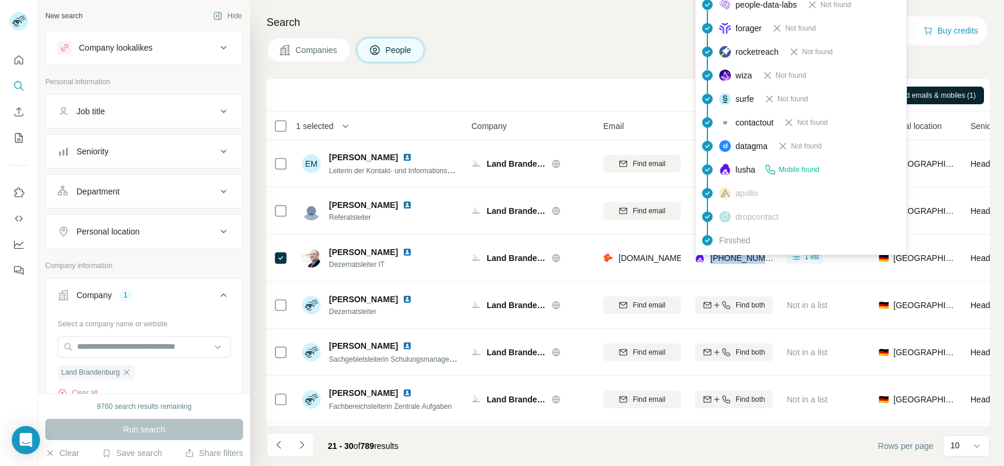
copy tr "[PHONE_NUMBER]"
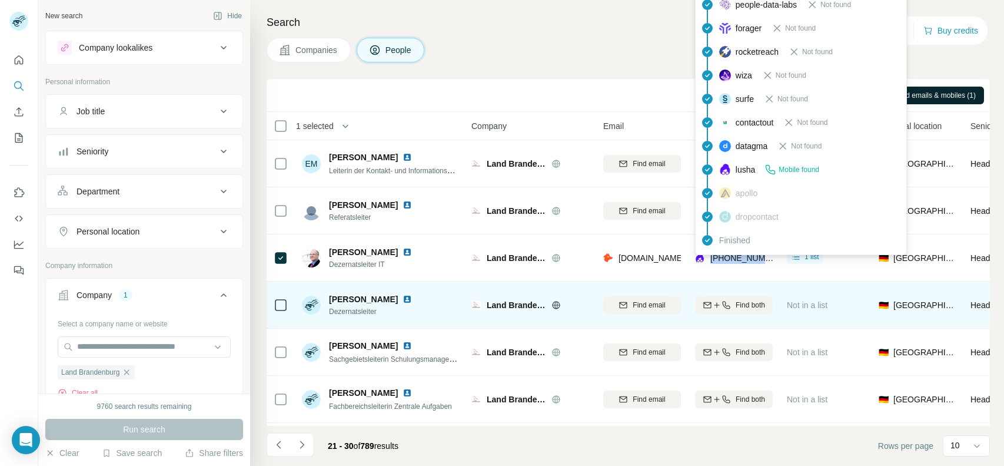
scroll to position [185, 0]
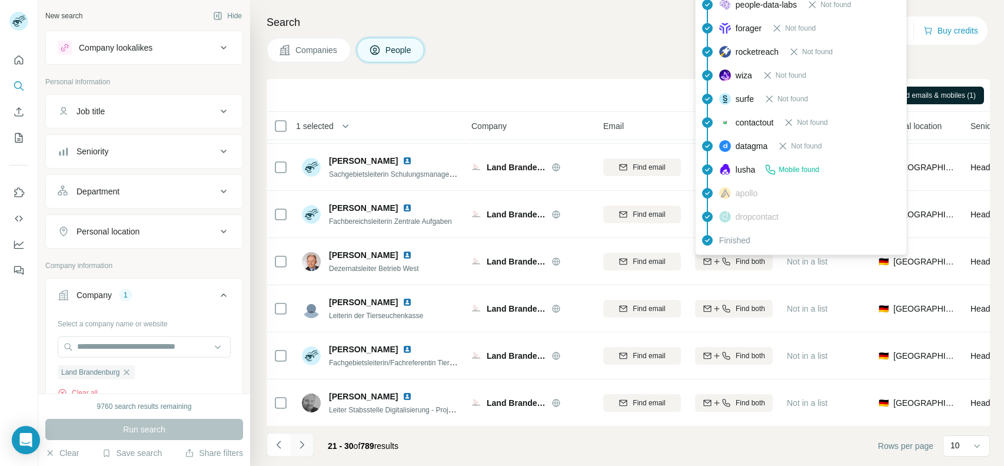
click at [296, 440] on icon "Navigate to next page" at bounding box center [302, 444] width 12 height 12
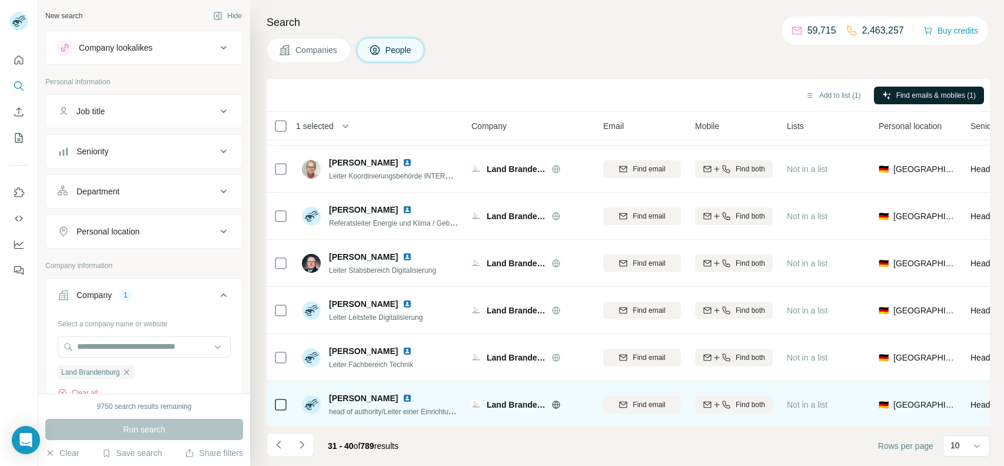
scroll to position [111, 0]
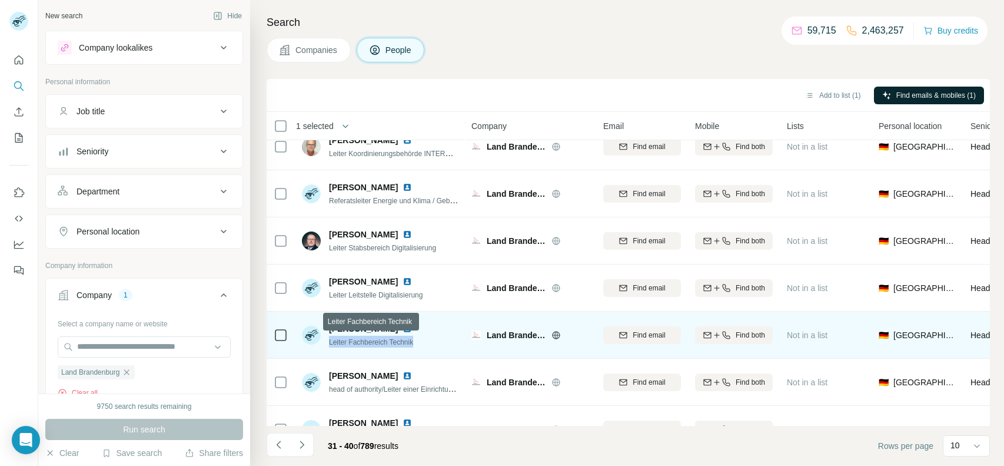
drag, startPoint x: 420, startPoint y: 339, endPoint x: 330, endPoint y: 342, distance: 90.1
click at [330, 342] on div "[PERSON_NAME] Fachbereich Technik" at bounding box center [380, 334] width 157 height 32
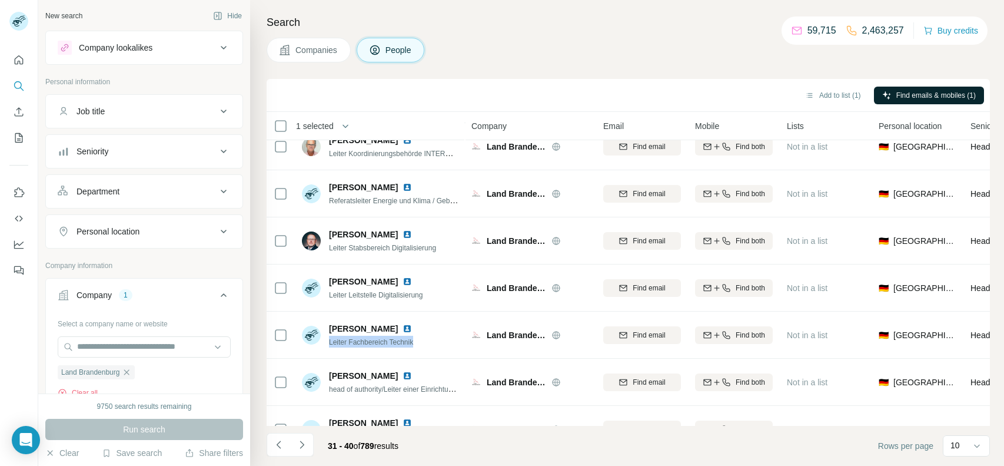
copy span "Leiter Fachbereich Technik"
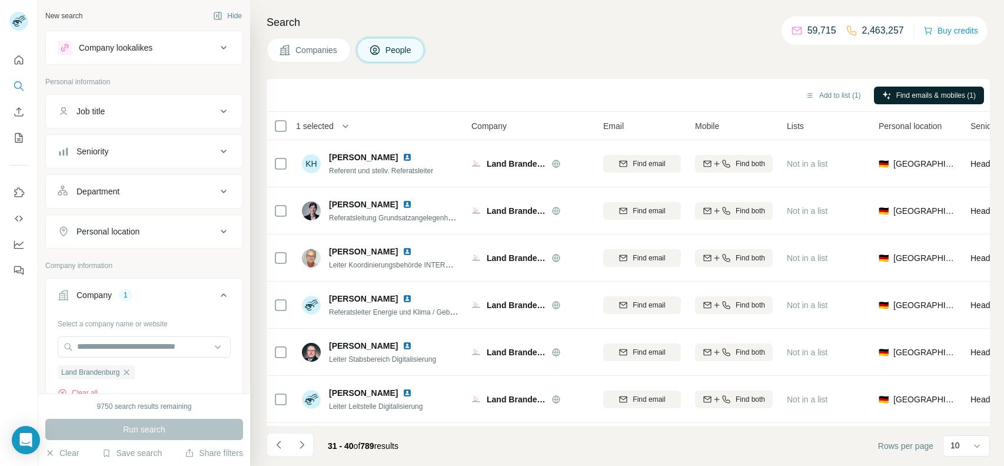
scroll to position [185, 0]
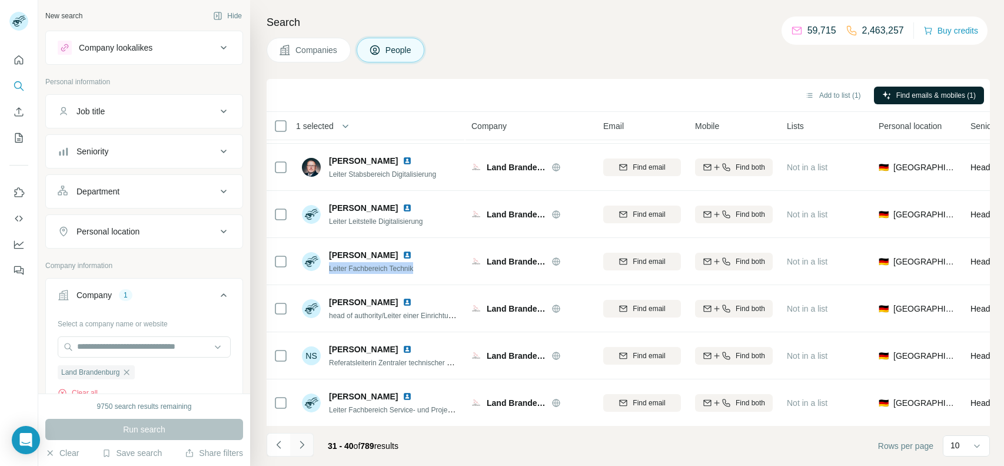
click at [305, 443] on icon "Navigate to next page" at bounding box center [302, 444] width 12 height 12
click at [310, 438] on button "Navigate to next page" at bounding box center [302, 445] width 24 height 24
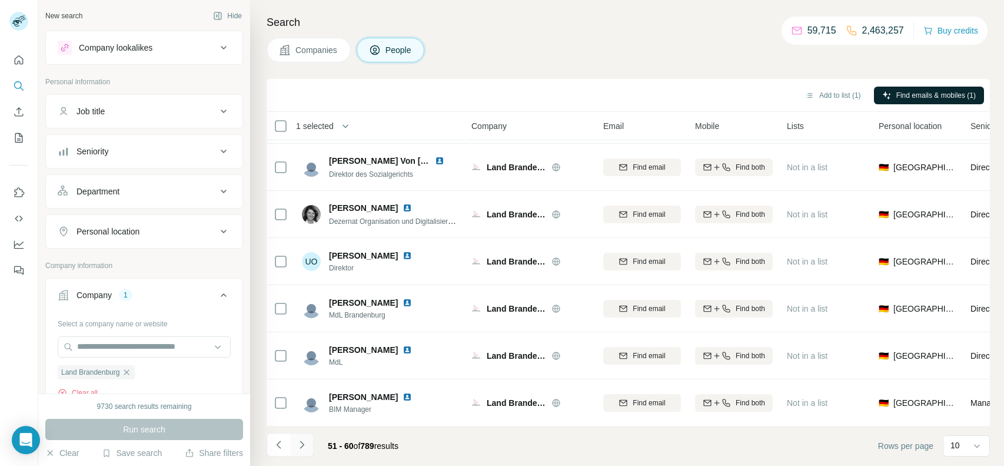
click at [304, 441] on icon "Navigate to next page" at bounding box center [302, 444] width 12 height 12
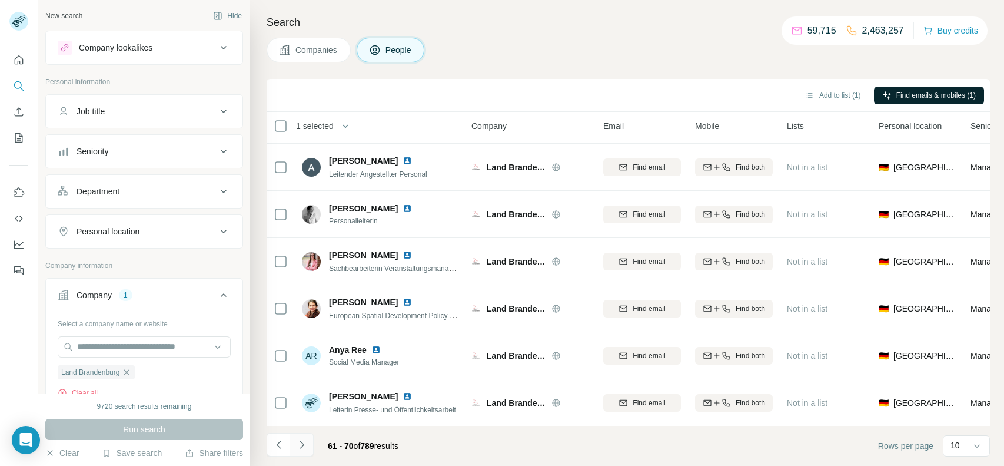
click at [300, 433] on button "Navigate to next page" at bounding box center [302, 445] width 24 height 24
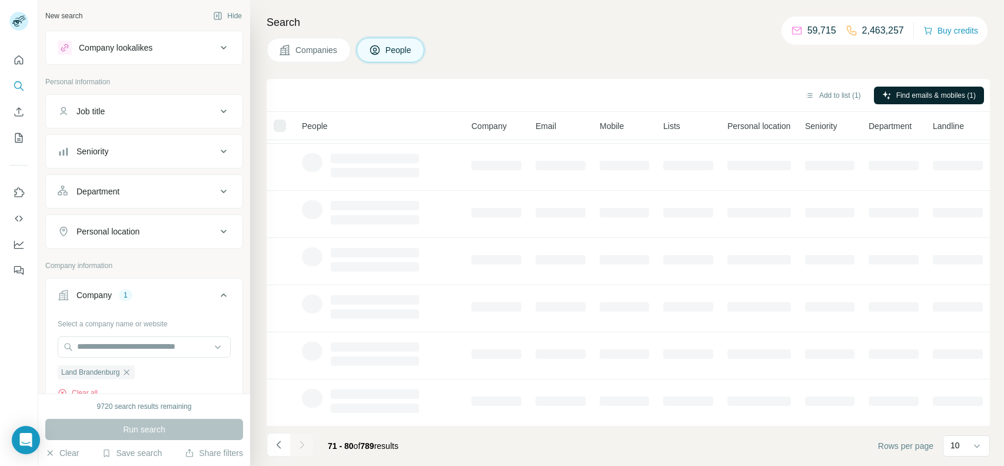
click at [300, 433] on div at bounding box center [302, 445] width 24 height 24
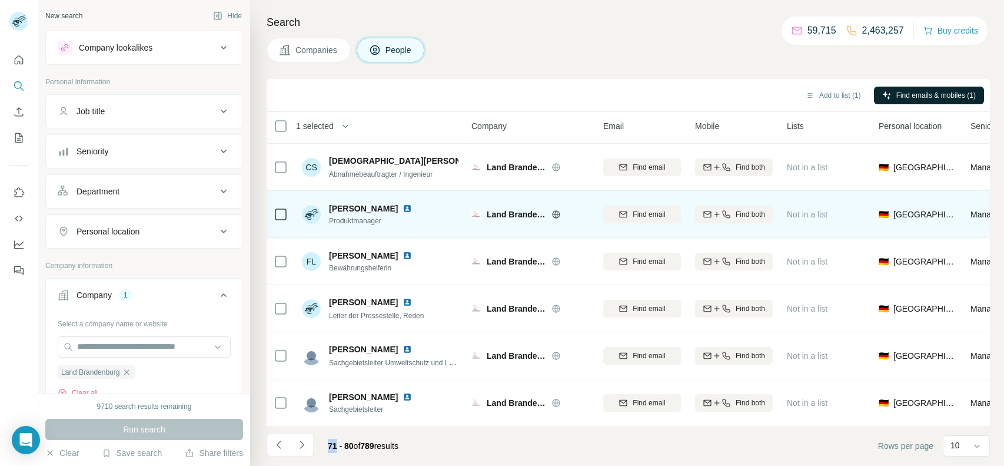
click at [377, 220] on span "Produktmanager" at bounding box center [377, 220] width 97 height 11
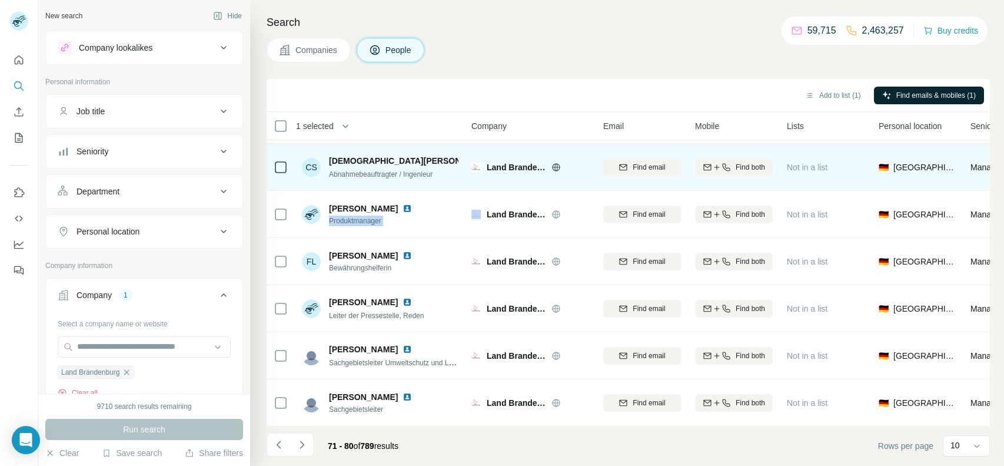
click at [405, 171] on span "Abnahmebeauftragter / Ingenieur" at bounding box center [381, 174] width 104 height 8
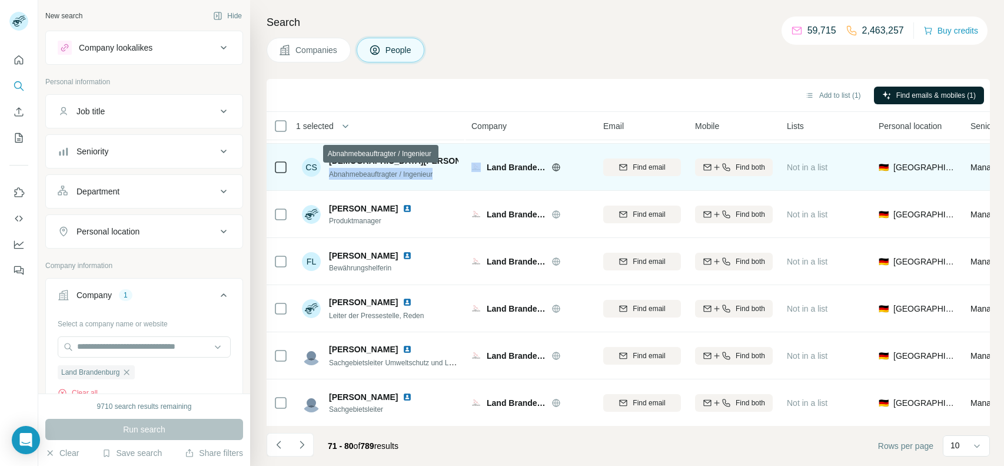
click at [405, 171] on span "Abnahmebeauftragter / Ingenieur" at bounding box center [381, 174] width 104 height 8
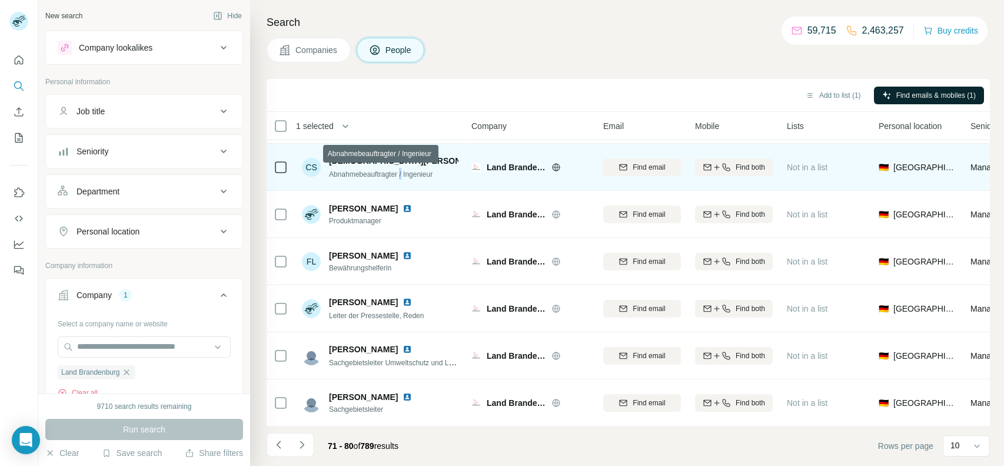
click at [405, 171] on span "Abnahmebeauftragter / Ingenieur" at bounding box center [381, 174] width 104 height 8
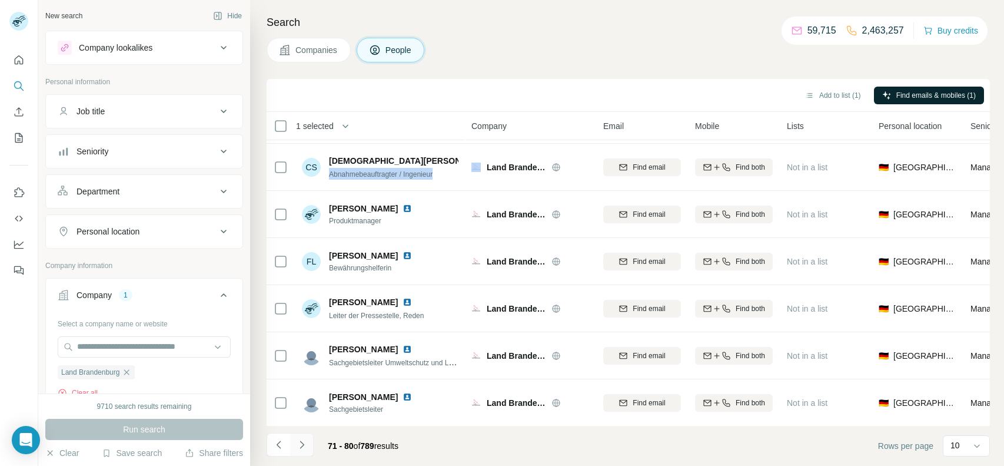
click at [302, 436] on button "Navigate to next page" at bounding box center [302, 445] width 24 height 24
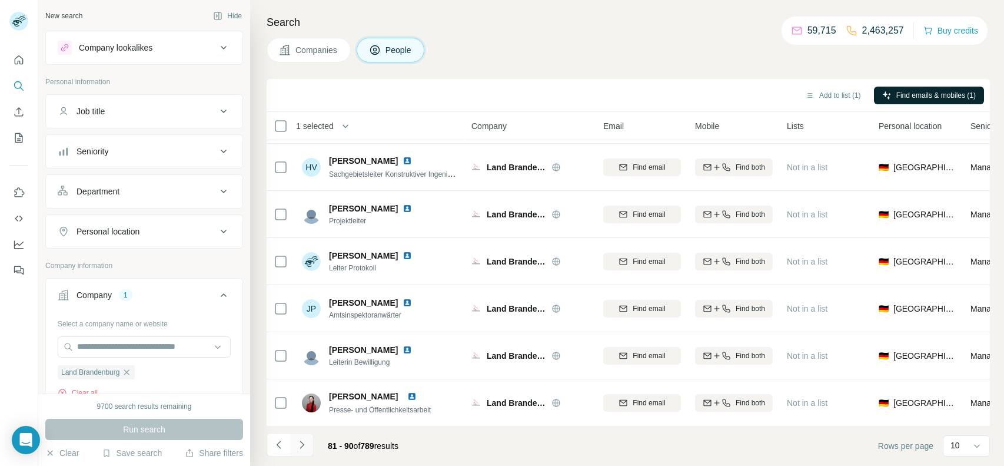
click at [299, 453] on button "Navigate to next page" at bounding box center [302, 445] width 24 height 24
click at [298, 444] on icon "Navigate to next page" at bounding box center [302, 444] width 12 height 12
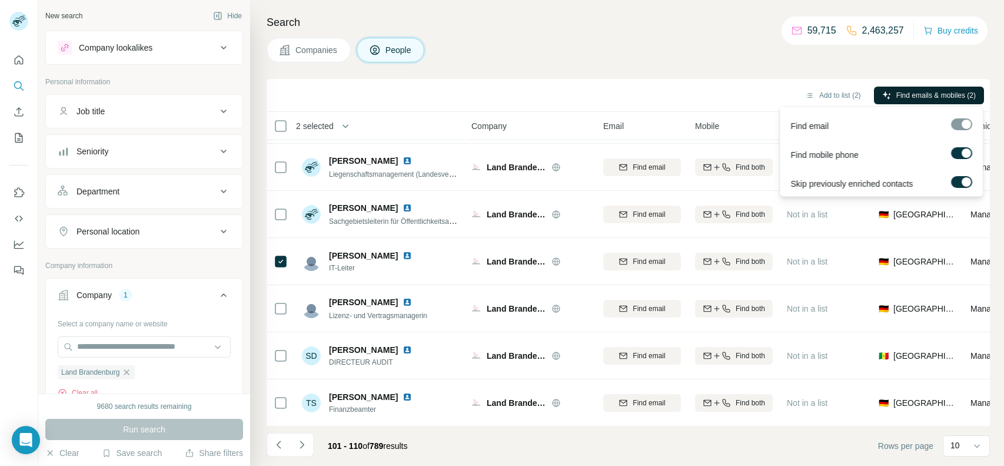
click at [896, 98] on span "Find emails & mobiles (2)" at bounding box center [935, 95] width 79 height 11
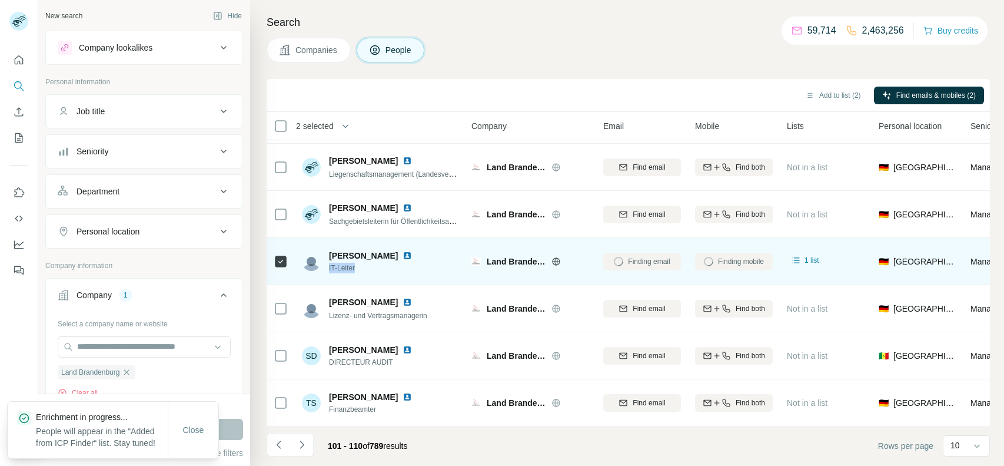
drag, startPoint x: 365, startPoint y: 264, endPoint x: 327, endPoint y: 266, distance: 38.3
click at [327, 266] on div "[PERSON_NAME] IT-Leiter" at bounding box center [364, 262] width 124 height 24
copy span "IT-Leiter"
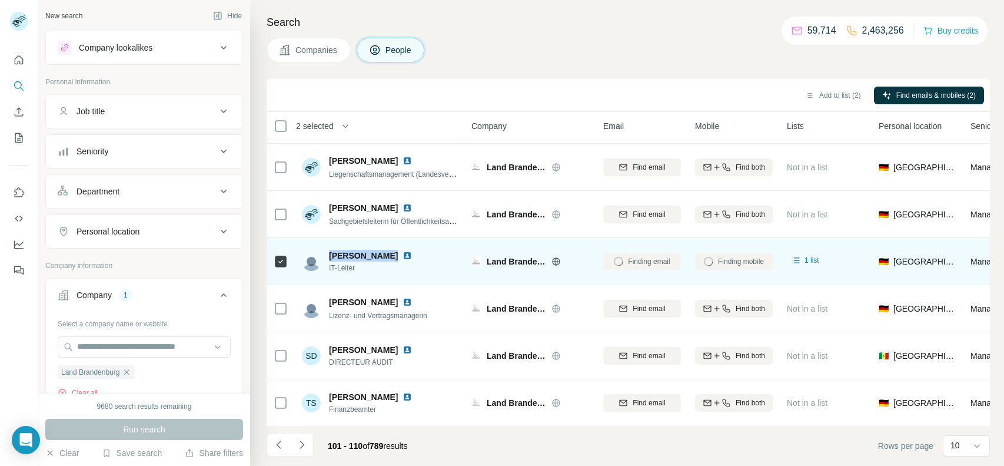
drag, startPoint x: 327, startPoint y: 251, endPoint x: 386, endPoint y: 257, distance: 59.2
click at [386, 257] on div "[PERSON_NAME] IT-Leiter" at bounding box center [364, 262] width 124 height 24
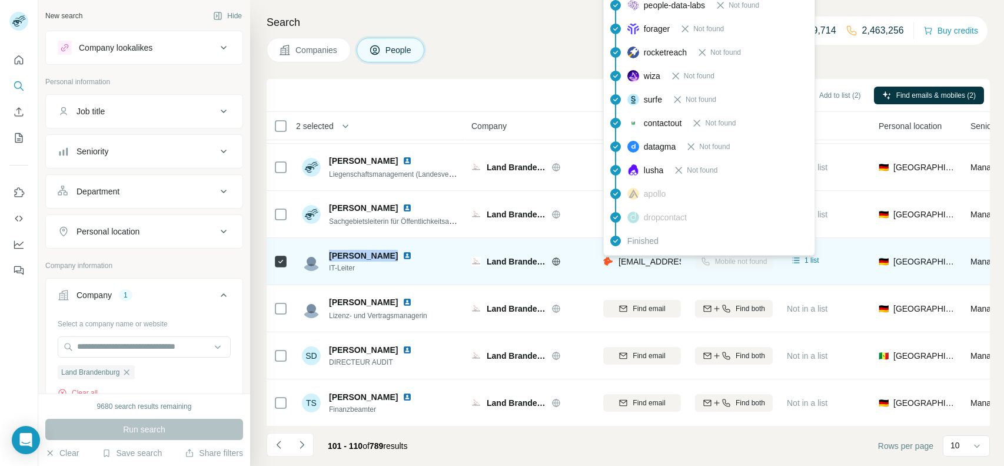
click at [648, 262] on span "[EMAIL_ADDRESS][DOMAIN_NAME]" at bounding box center [688, 261] width 139 height 9
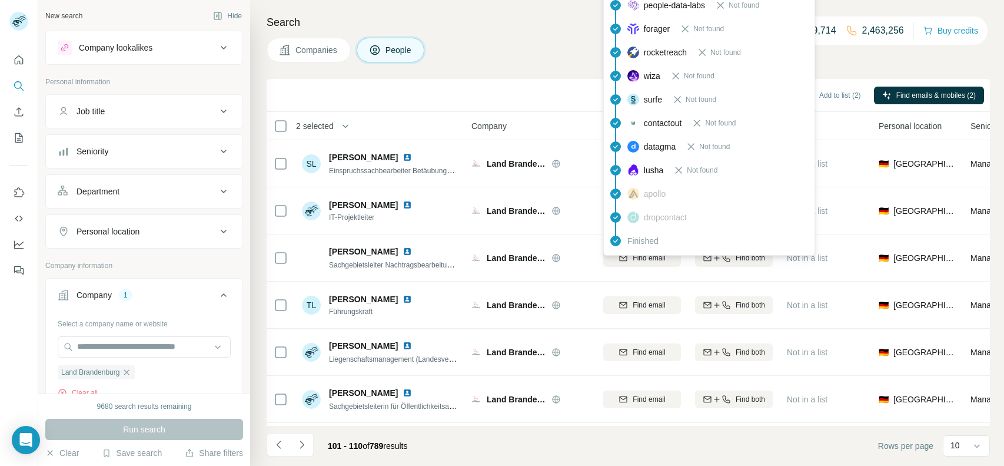
scroll to position [2, 0]
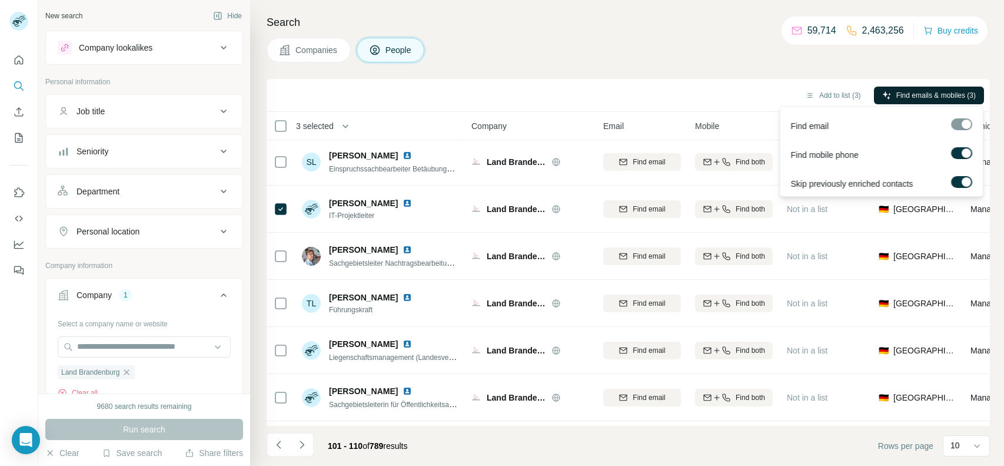
click at [916, 97] on span "Find emails & mobiles (3)" at bounding box center [935, 95] width 79 height 11
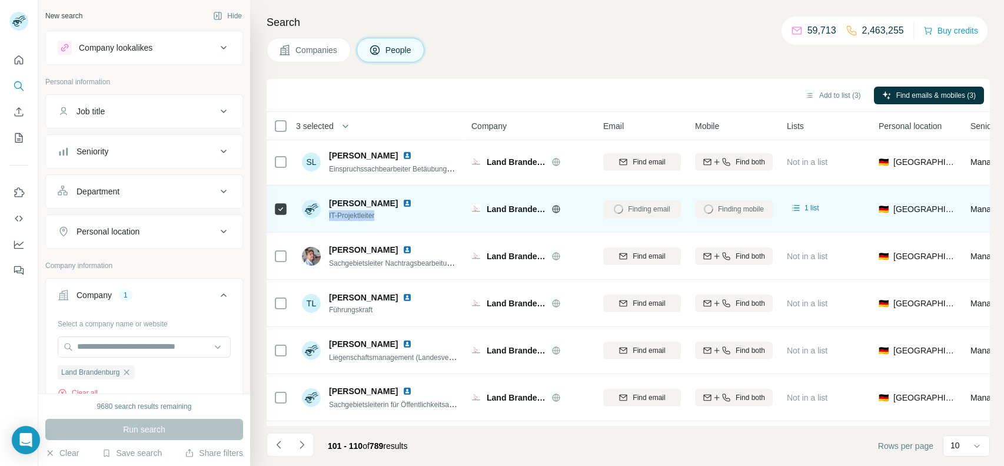
drag, startPoint x: 330, startPoint y: 213, endPoint x: 385, endPoint y: 215, distance: 56.0
click at [385, 215] on span "IT-Projektleiter" at bounding box center [377, 215] width 97 height 11
drag, startPoint x: 329, startPoint y: 198, endPoint x: 384, endPoint y: 205, distance: 55.1
click at [384, 205] on span "[PERSON_NAME]" at bounding box center [363, 203] width 69 height 12
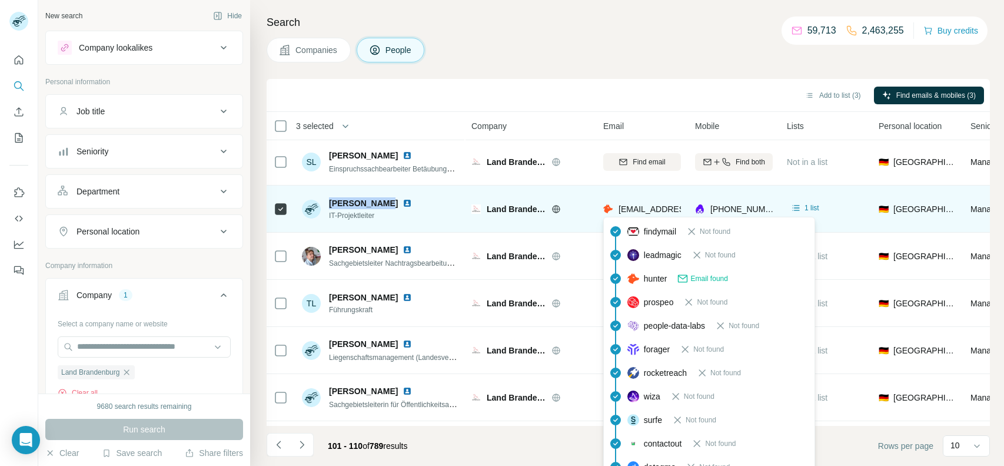
click at [659, 211] on span "[EMAIL_ADDRESS][DOMAIN_NAME]" at bounding box center [688, 208] width 139 height 9
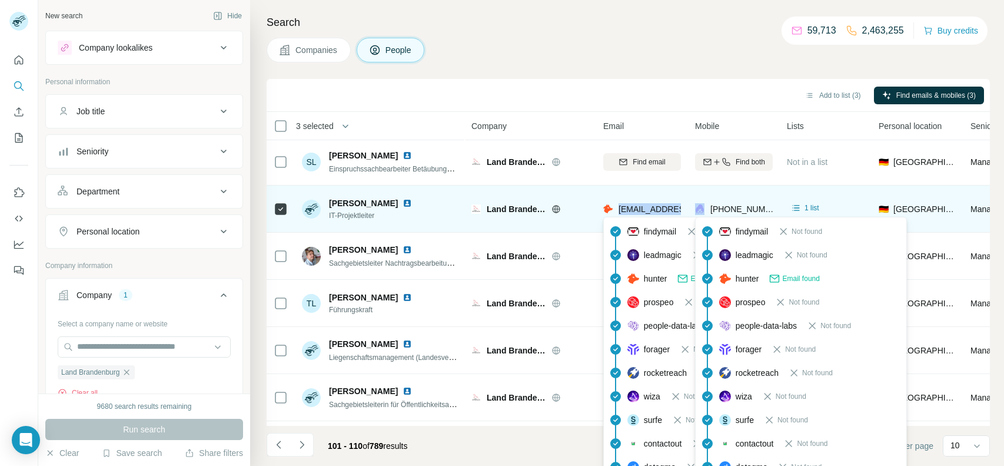
click at [752, 210] on span "[PHONE_NUMBER]" at bounding box center [747, 208] width 74 height 9
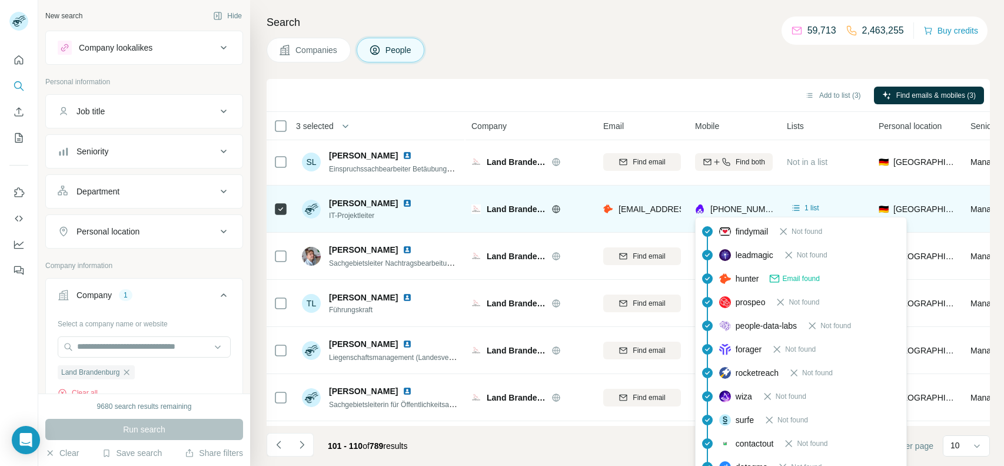
click at [752, 210] on span "[PHONE_NUMBER]" at bounding box center [747, 208] width 74 height 9
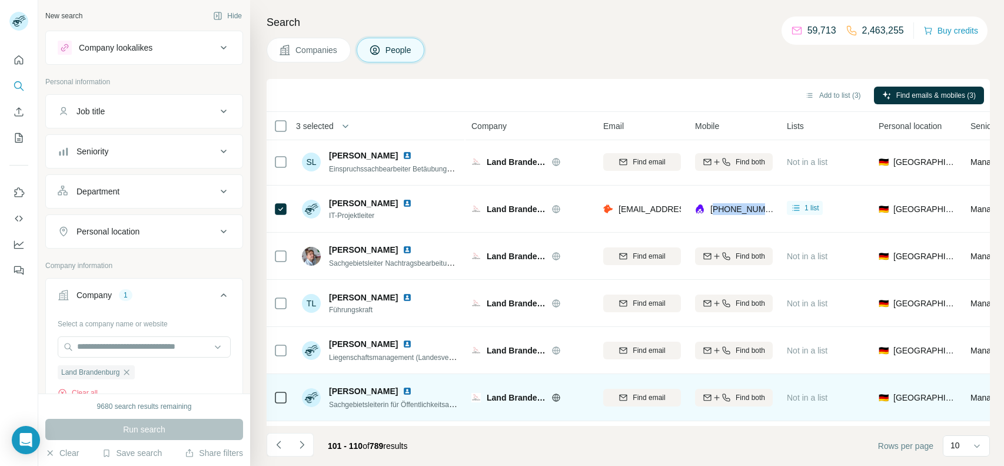
scroll to position [185, 0]
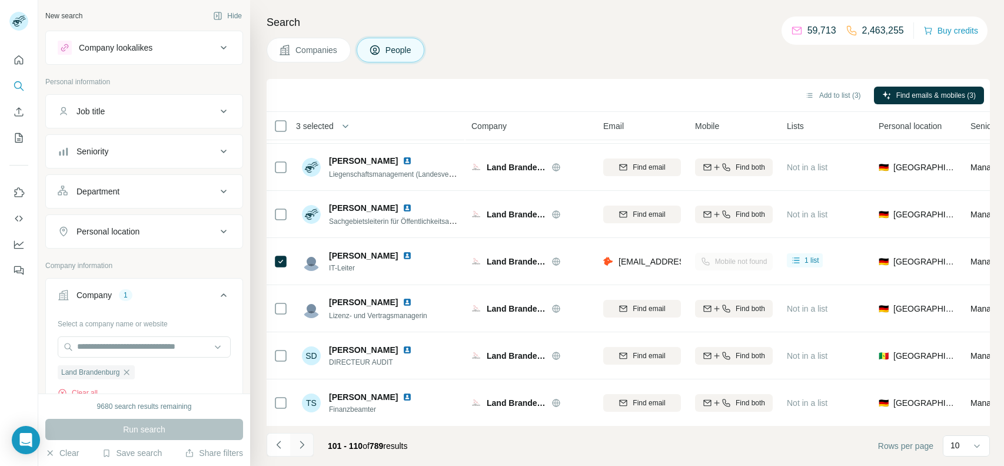
click at [305, 441] on icon "Navigate to next page" at bounding box center [302, 444] width 12 height 12
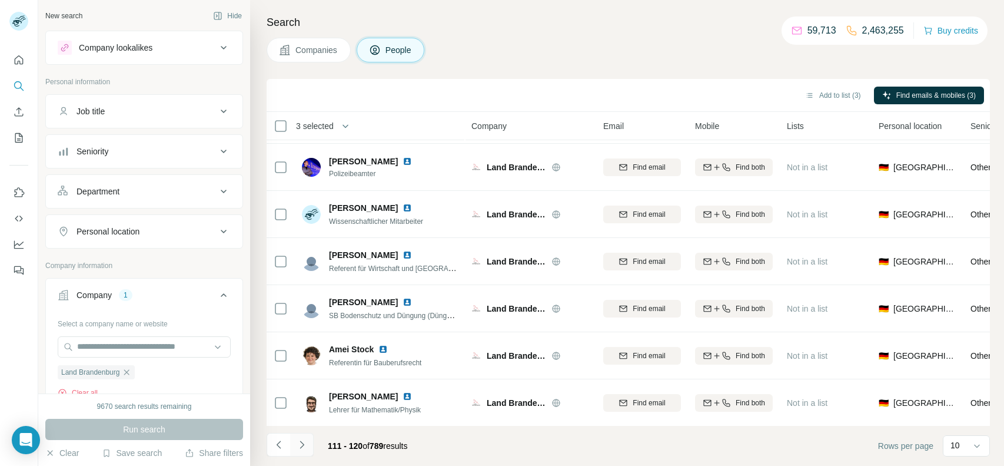
click at [304, 444] on icon "Navigate to next page" at bounding box center [302, 444] width 12 height 12
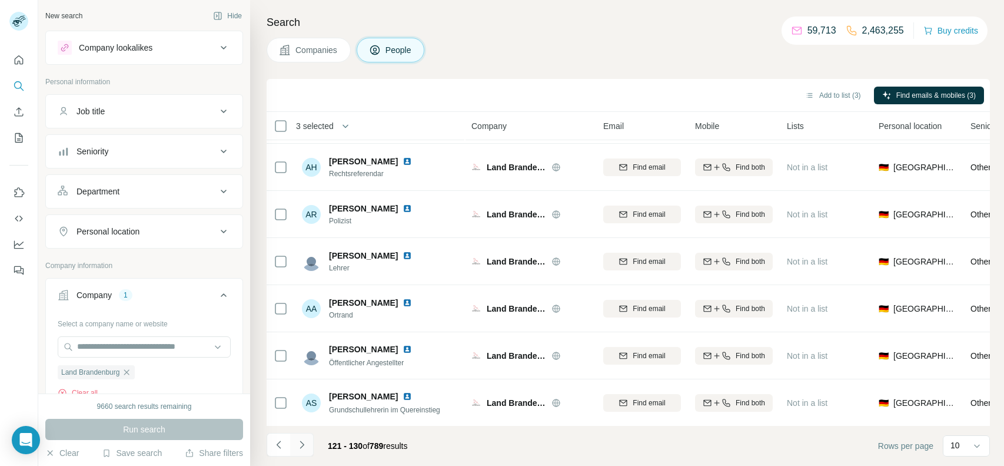
click at [294, 445] on button "Navigate to next page" at bounding box center [302, 445] width 24 height 24
click at [296, 448] on icon "Navigate to next page" at bounding box center [302, 444] width 12 height 12
click at [301, 445] on icon "Navigate to next page" at bounding box center [302, 444] width 12 height 12
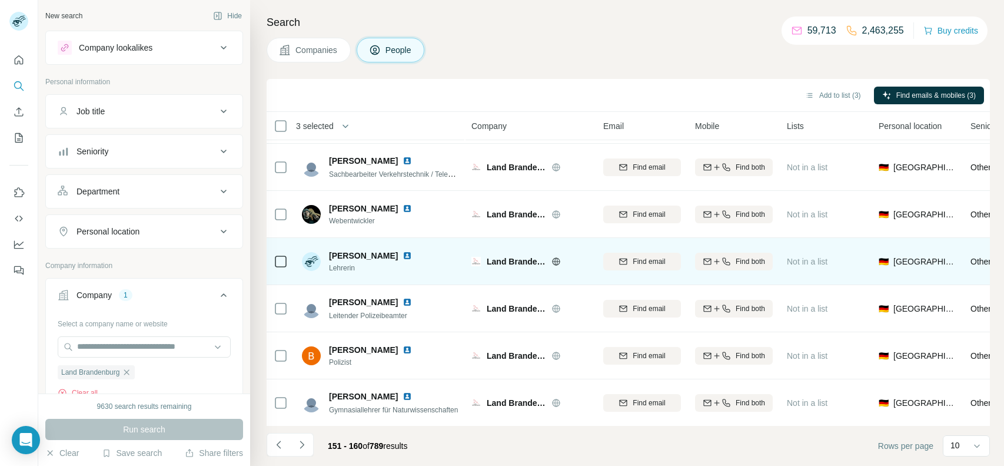
scroll to position [0, 0]
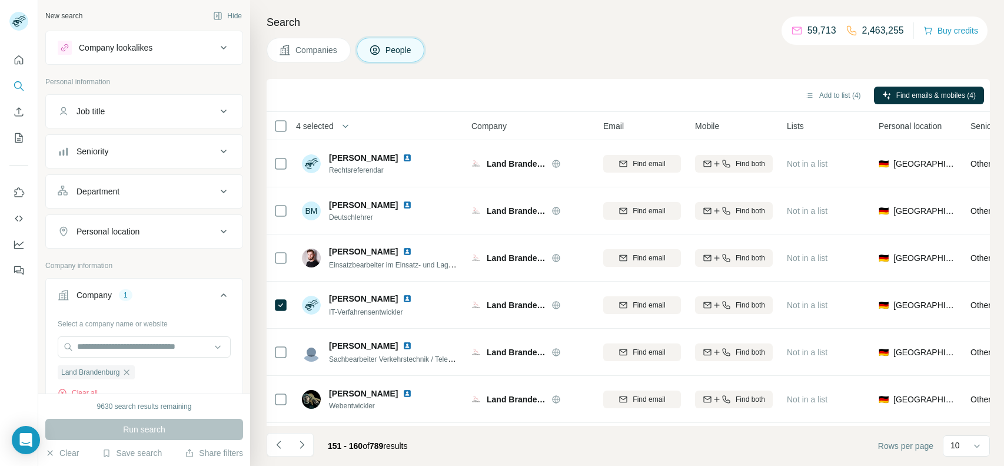
click at [943, 81] on div "Add to list (4) Find emails & mobiles (4)" at bounding box center [628, 95] width 723 height 33
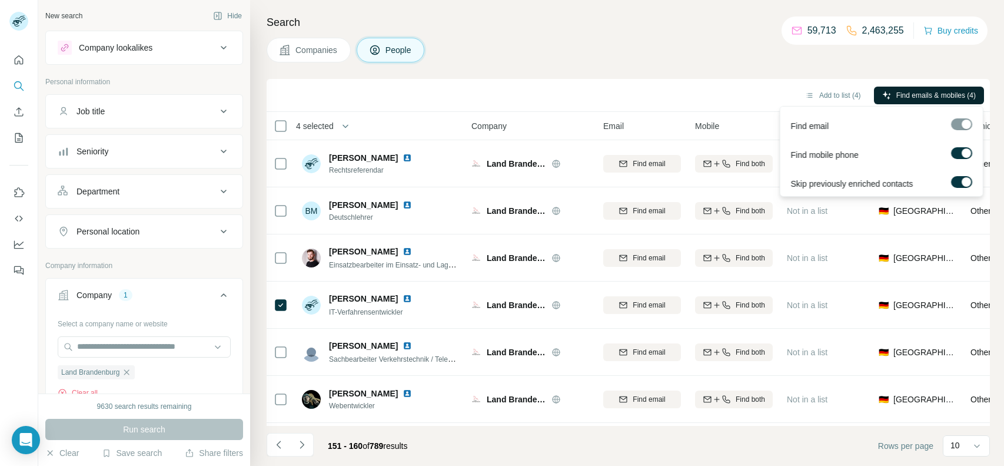
click at [938, 87] on button "Find emails & mobiles (4)" at bounding box center [929, 96] width 110 height 18
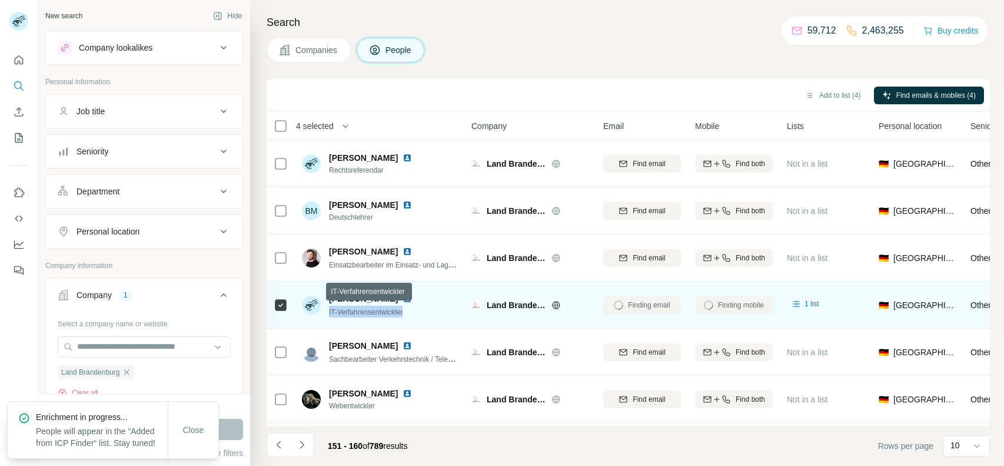
drag, startPoint x: 412, startPoint y: 315, endPoint x: 325, endPoint y: 314, distance: 87.1
click at [325, 314] on div "[PERSON_NAME] IT-Verfahrensentwickler" at bounding box center [364, 305] width 124 height 25
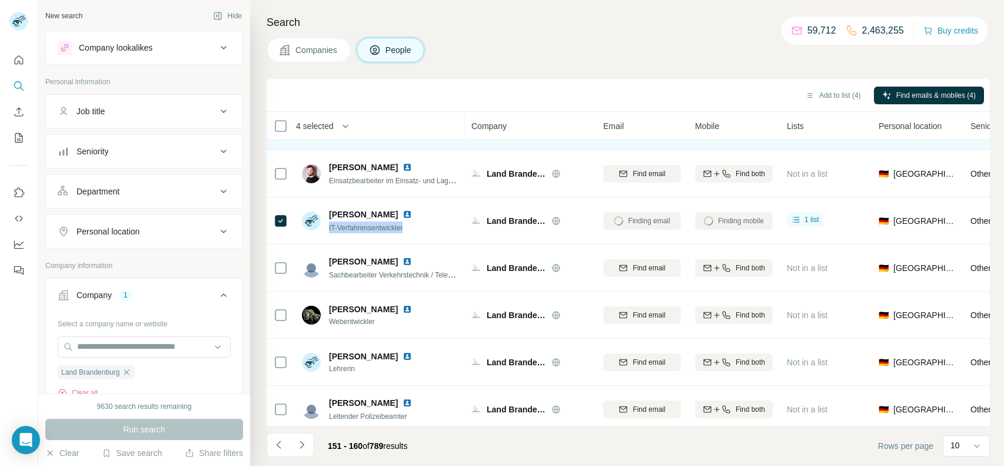
scroll to position [185, 0]
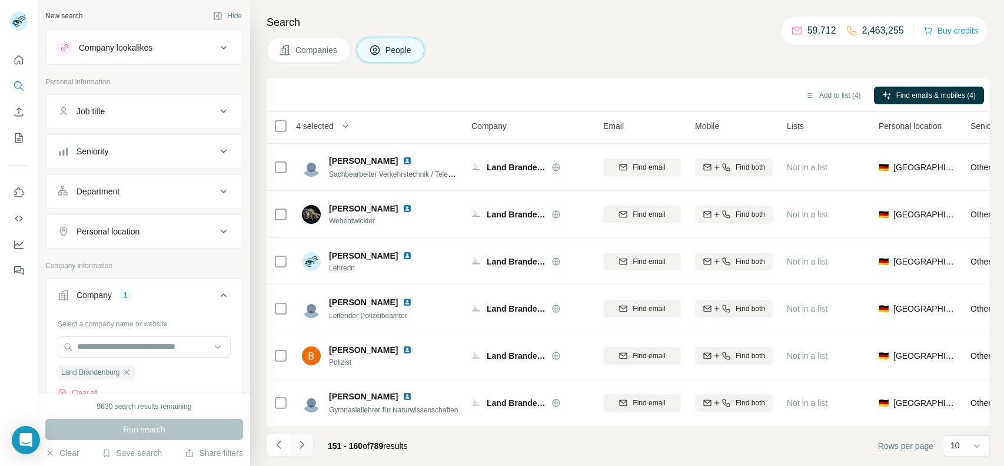
click at [301, 441] on icon "Navigate to next page" at bounding box center [302, 444] width 12 height 12
click at [273, 438] on icon "Navigate to previous page" at bounding box center [279, 444] width 12 height 12
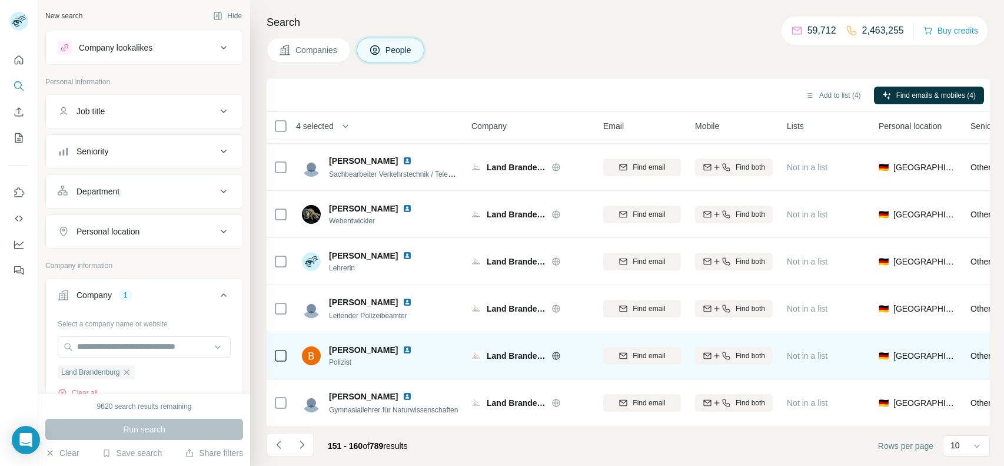
scroll to position [0, 0]
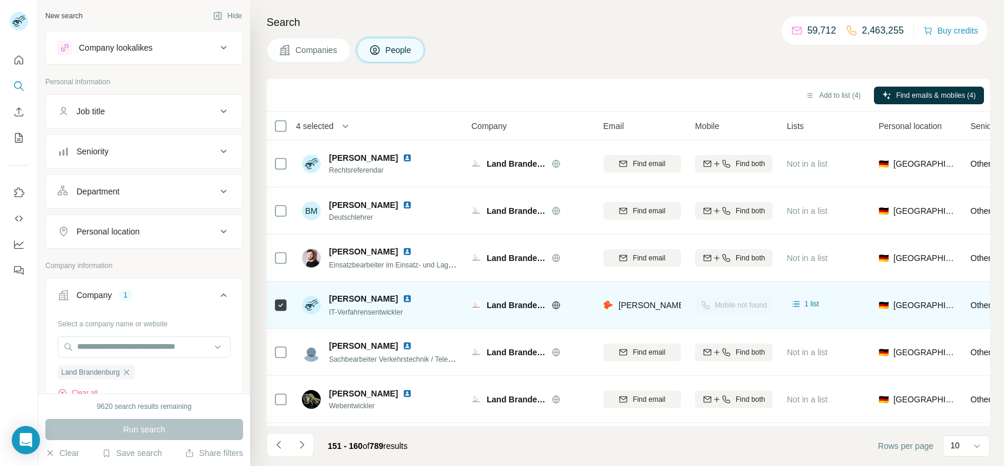
click at [397, 308] on span "IT-Verfahrensentwickler" at bounding box center [366, 312] width 74 height 8
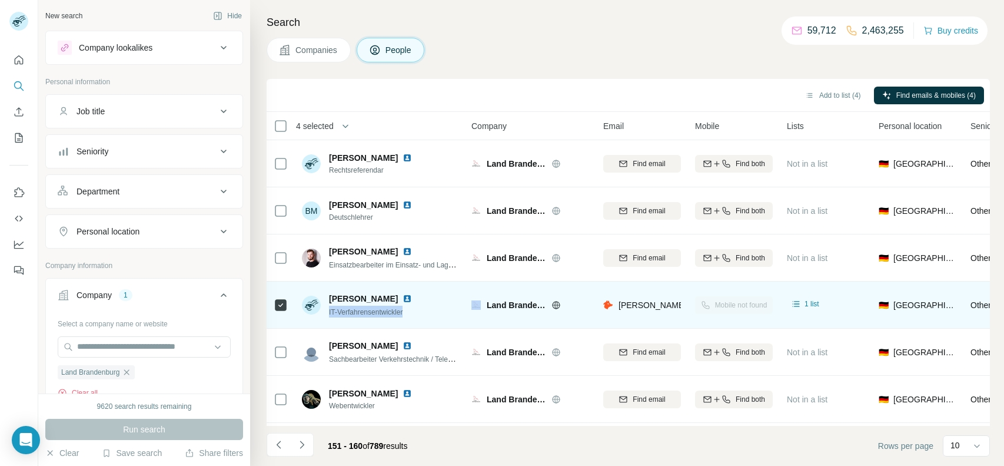
click at [650, 313] on div "[PERSON_NAME][EMAIL_ADDRESS][DOMAIN_NAME]" at bounding box center [642, 304] width 78 height 32
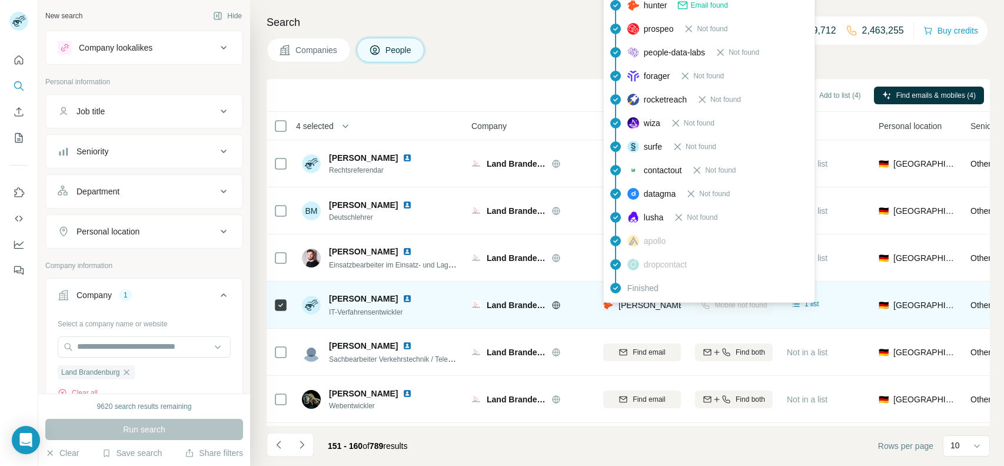
click at [647, 311] on div "[PERSON_NAME][EMAIL_ADDRESS][DOMAIN_NAME]" at bounding box center [709, 306] width 213 height 14
click at [642, 308] on span "[PERSON_NAME][EMAIL_ADDRESS][DOMAIN_NAME]" at bounding box center [722, 304] width 207 height 9
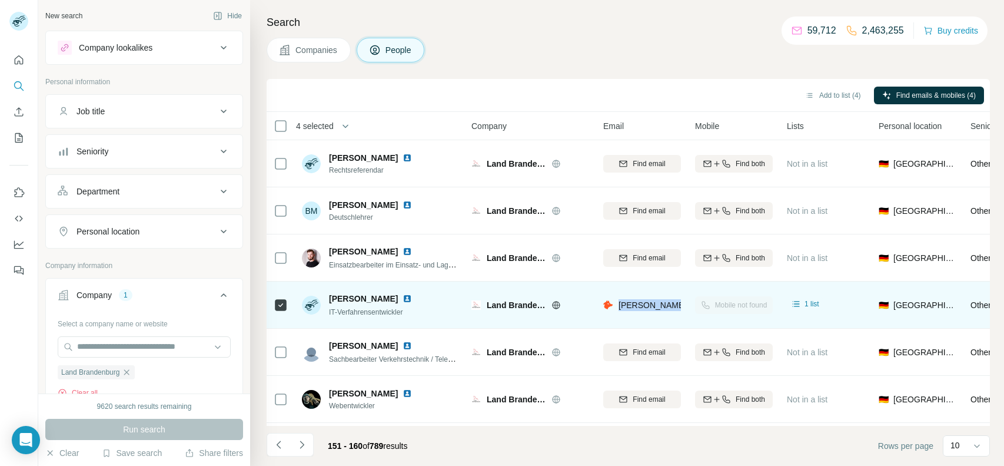
drag, startPoint x: 327, startPoint y: 297, endPoint x: 386, endPoint y: 298, distance: 58.9
click at [386, 298] on div "[PERSON_NAME] IT-Verfahrensentwickler" at bounding box center [364, 305] width 124 height 25
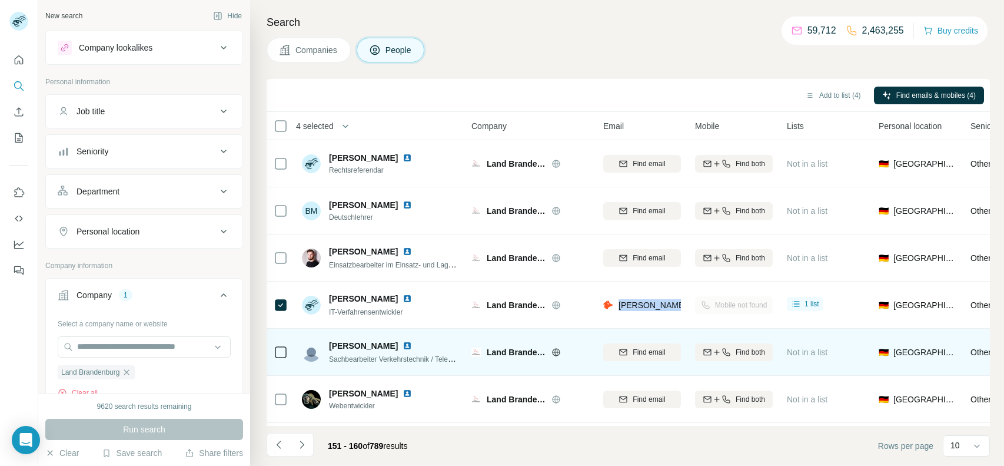
scroll to position [185, 0]
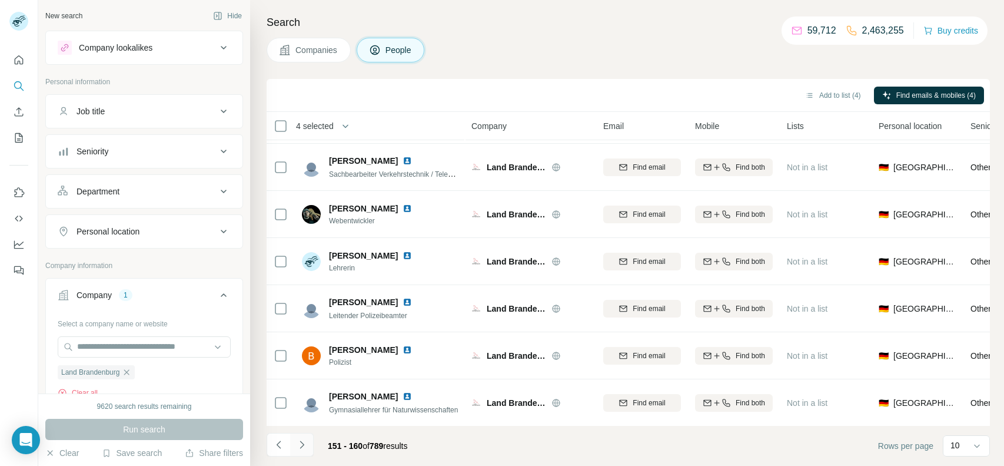
click at [300, 441] on icon "Navigate to next page" at bounding box center [302, 444] width 4 height 8
click at [298, 445] on icon "Navigate to next page" at bounding box center [302, 444] width 12 height 12
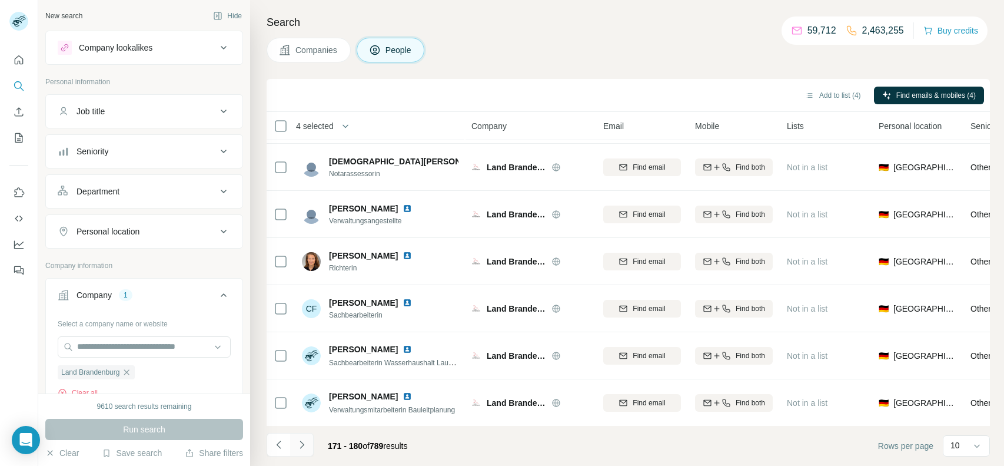
click at [307, 443] on icon "Navigate to next page" at bounding box center [302, 444] width 12 height 12
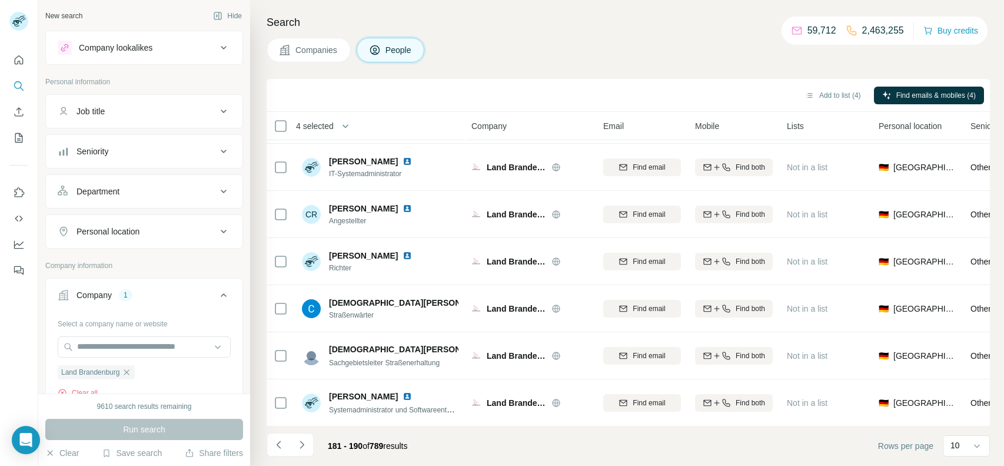
scroll to position [0, 0]
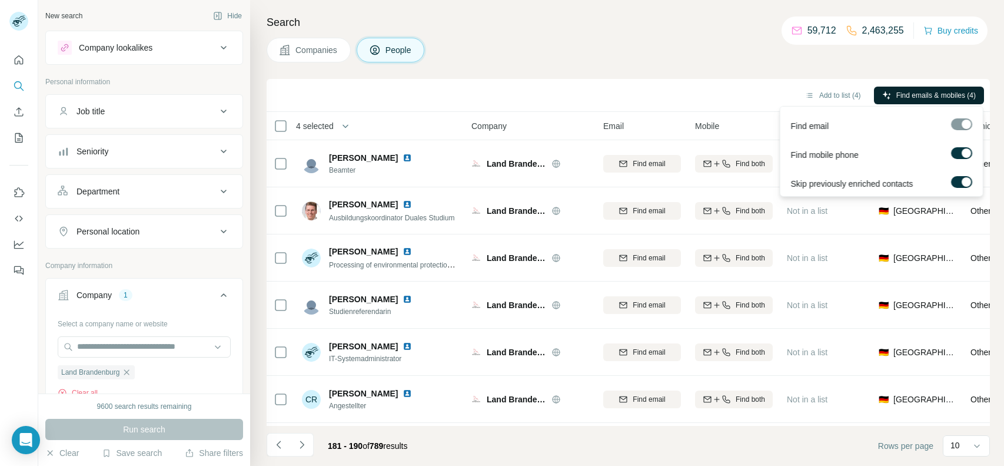
click at [915, 97] on span "Find emails & mobiles (4)" at bounding box center [935, 95] width 79 height 11
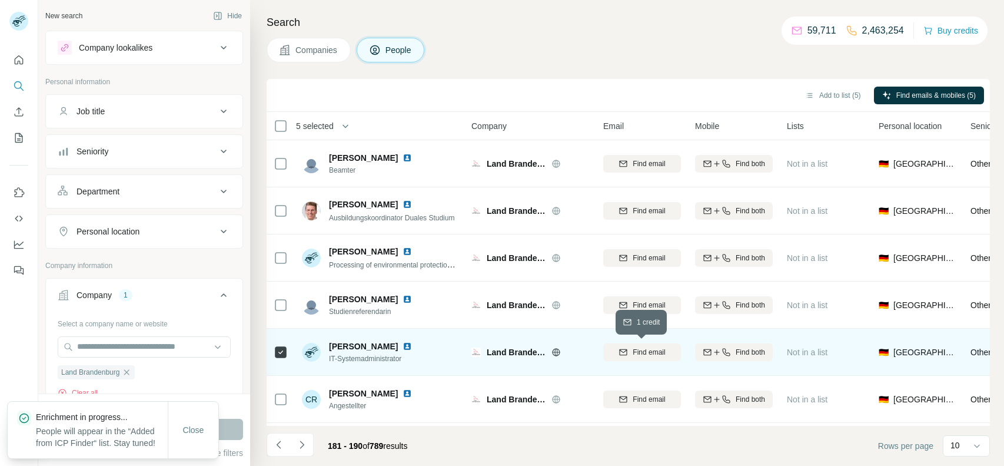
click at [656, 347] on span "Find email" at bounding box center [649, 352] width 32 height 11
click at [727, 345] on button "Find both" at bounding box center [734, 352] width 78 height 18
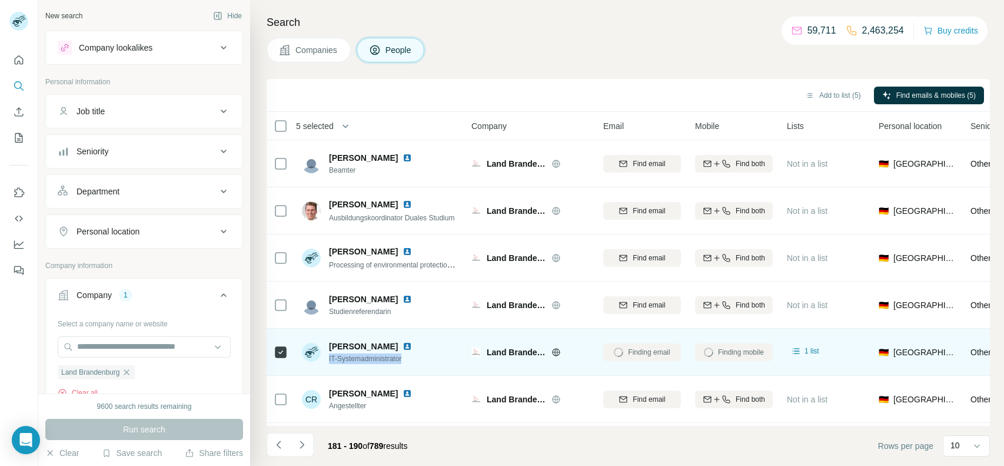
drag, startPoint x: 409, startPoint y: 358, endPoint x: 328, endPoint y: 358, distance: 80.6
click at [329, 358] on span "IT-Systemadministrator" at bounding box center [377, 358] width 97 height 11
drag, startPoint x: 327, startPoint y: 340, endPoint x: 390, endPoint y: 348, distance: 63.5
click at [390, 348] on div "[PERSON_NAME] IT-Systemadministrator" at bounding box center [364, 352] width 124 height 24
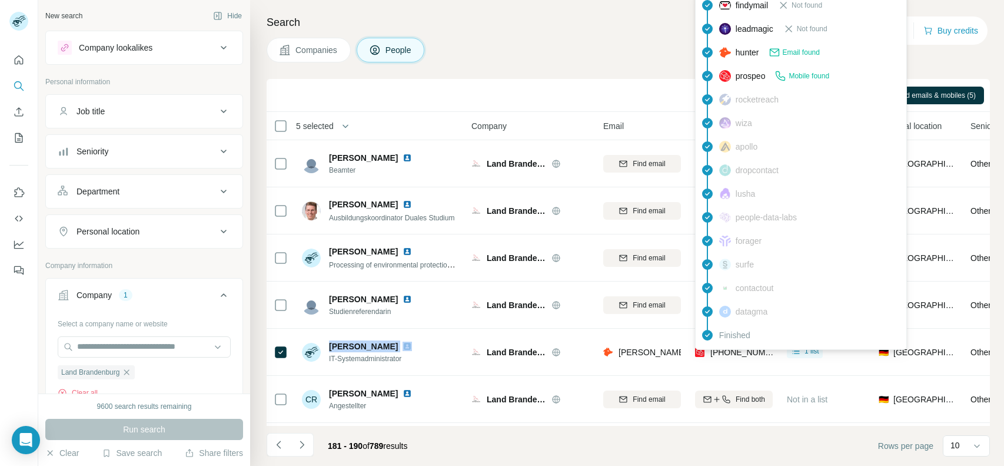
click at [716, 350] on span "[PHONE_NUMBER]" at bounding box center [747, 351] width 74 height 9
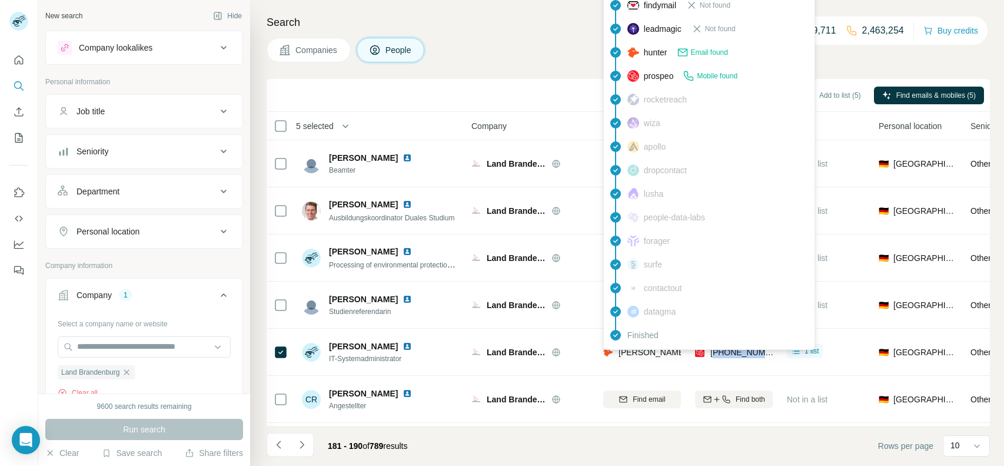
click at [642, 345] on div "Finished" at bounding box center [709, 335] width 206 height 24
click at [642, 347] on span "[PERSON_NAME][EMAIL_ADDRESS][DOMAIN_NAME]" at bounding box center [722, 351] width 207 height 9
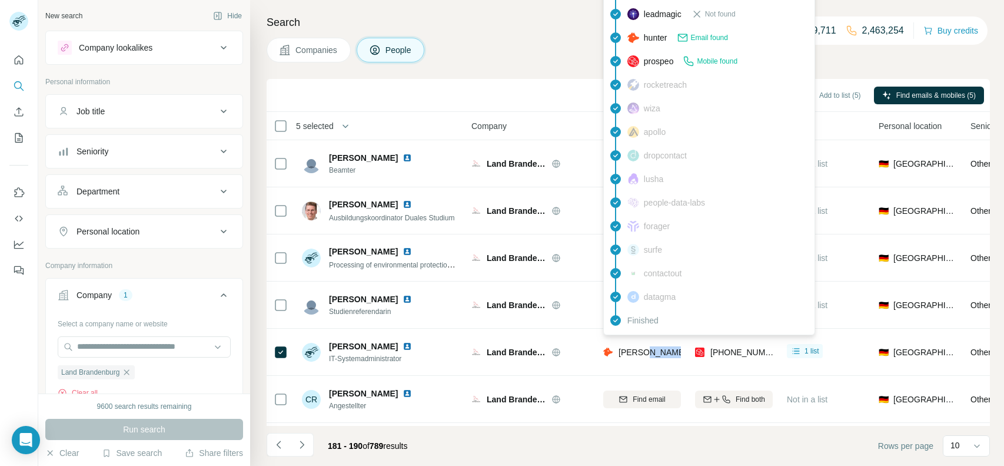
click at [642, 347] on span "[PERSON_NAME][EMAIL_ADDRESS][DOMAIN_NAME]" at bounding box center [722, 351] width 207 height 9
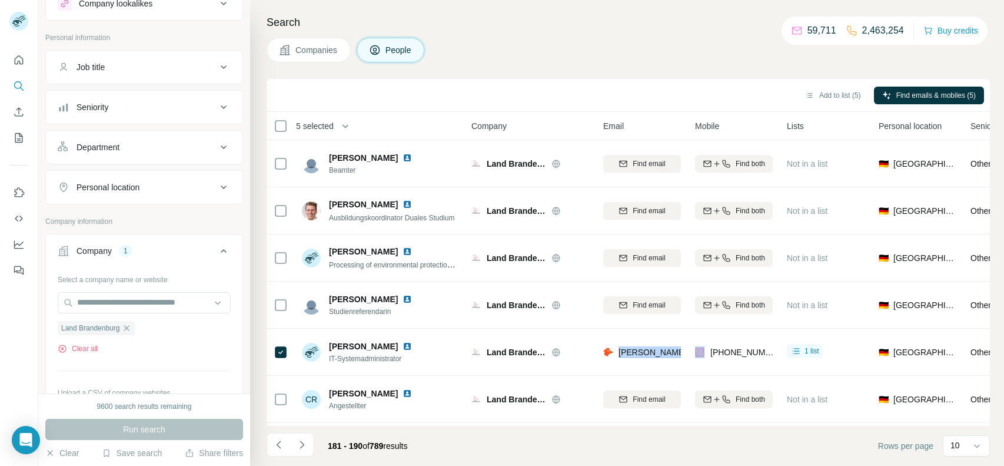
scroll to position [46, 0]
click at [98, 344] on button "Clear all" at bounding box center [78, 346] width 40 height 11
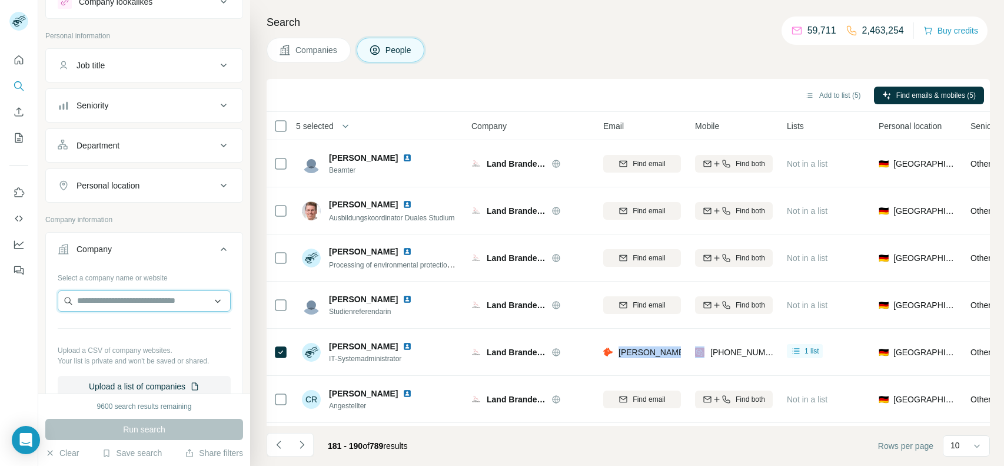
click at [158, 295] on input "text" at bounding box center [144, 300] width 173 height 21
type input "**********"
